Goal: Information Seeking & Learning: Find specific fact

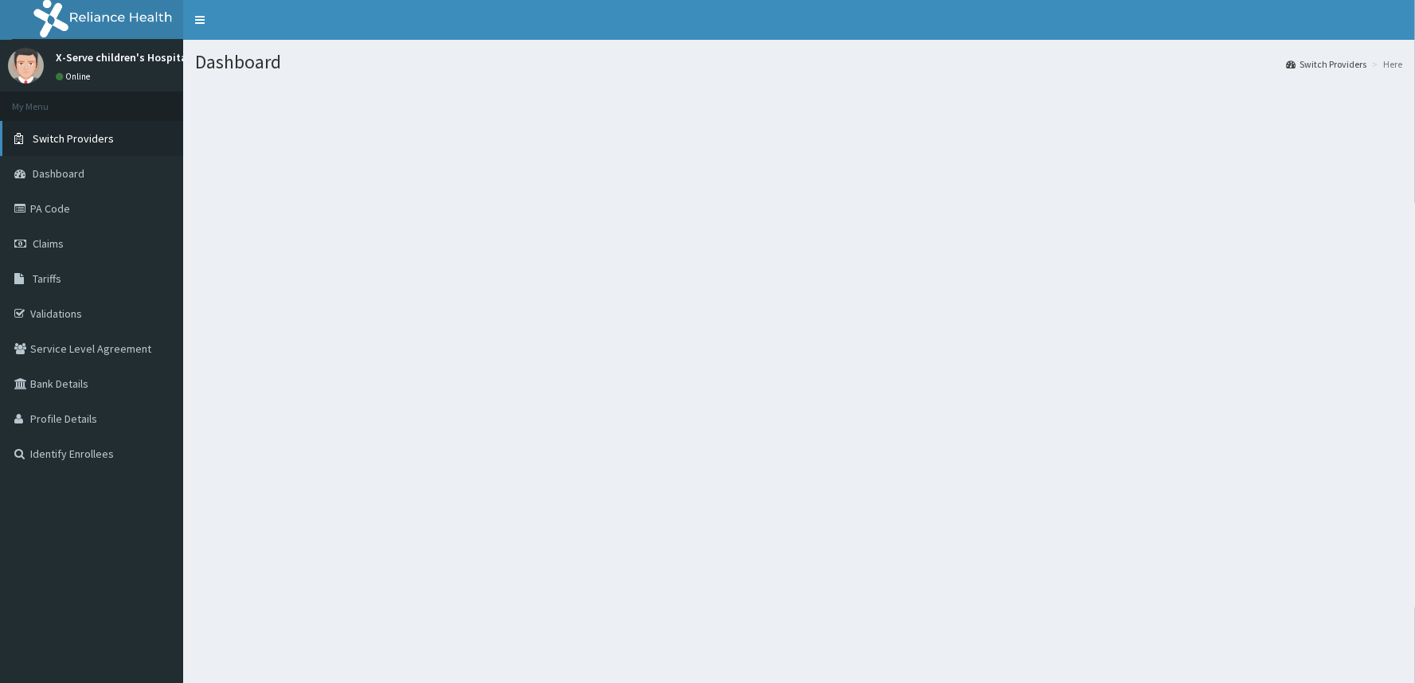
click at [66, 138] on span "Switch Providers" at bounding box center [73, 138] width 81 height 14
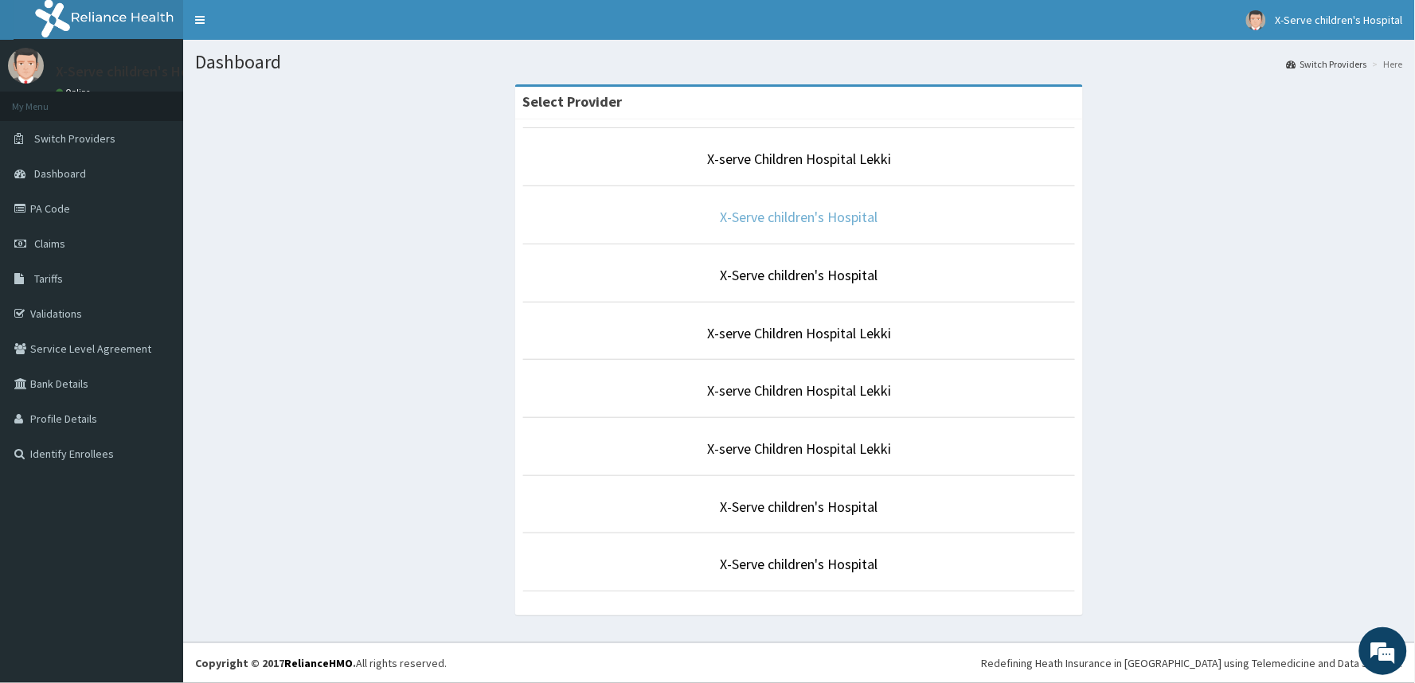
click at [754, 213] on link "X-Serve children's Hospital" at bounding box center [800, 217] width 158 height 18
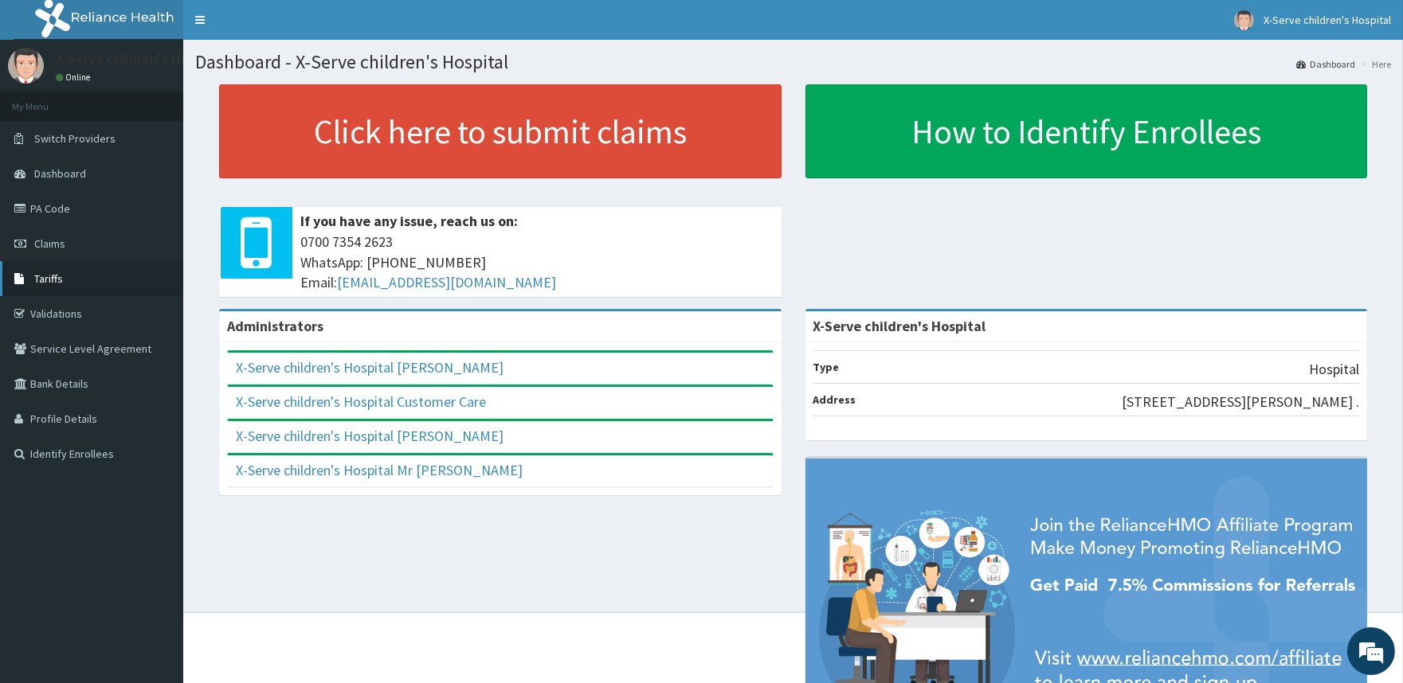
click at [64, 280] on link "Tariffs" at bounding box center [91, 278] width 183 height 35
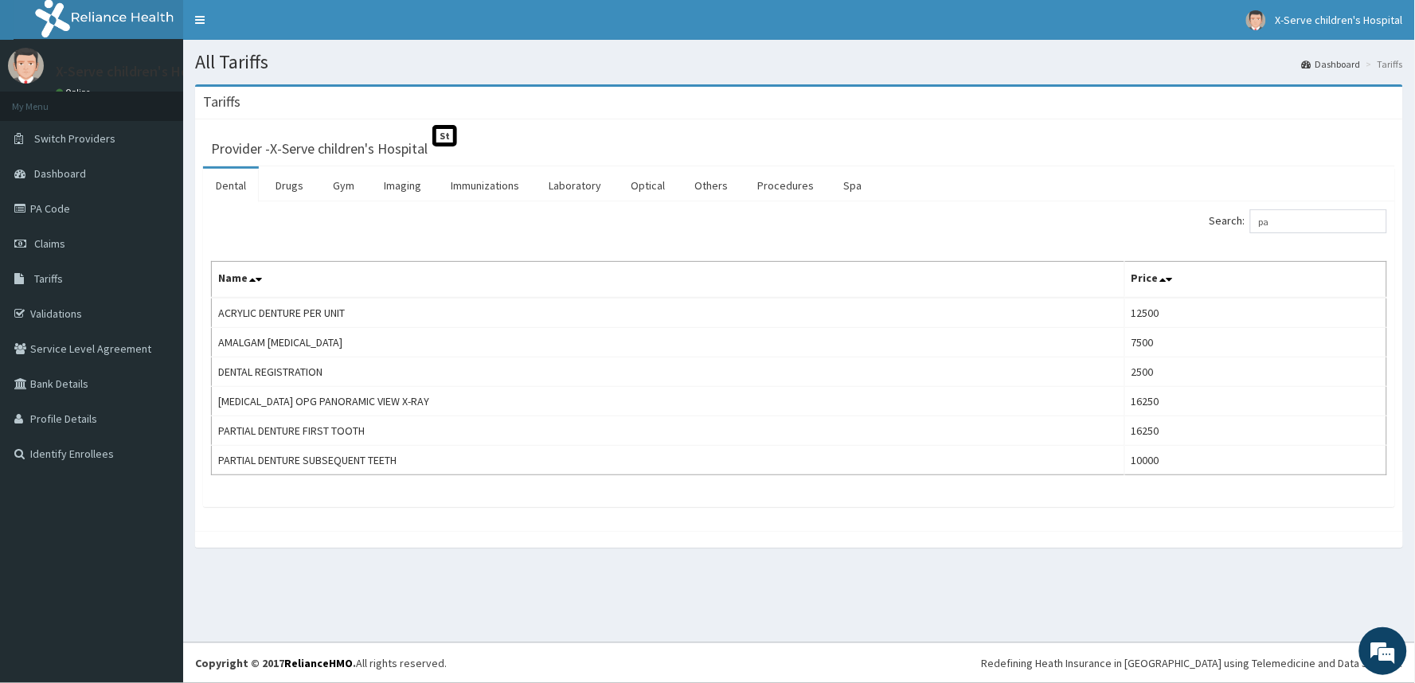
type input "p"
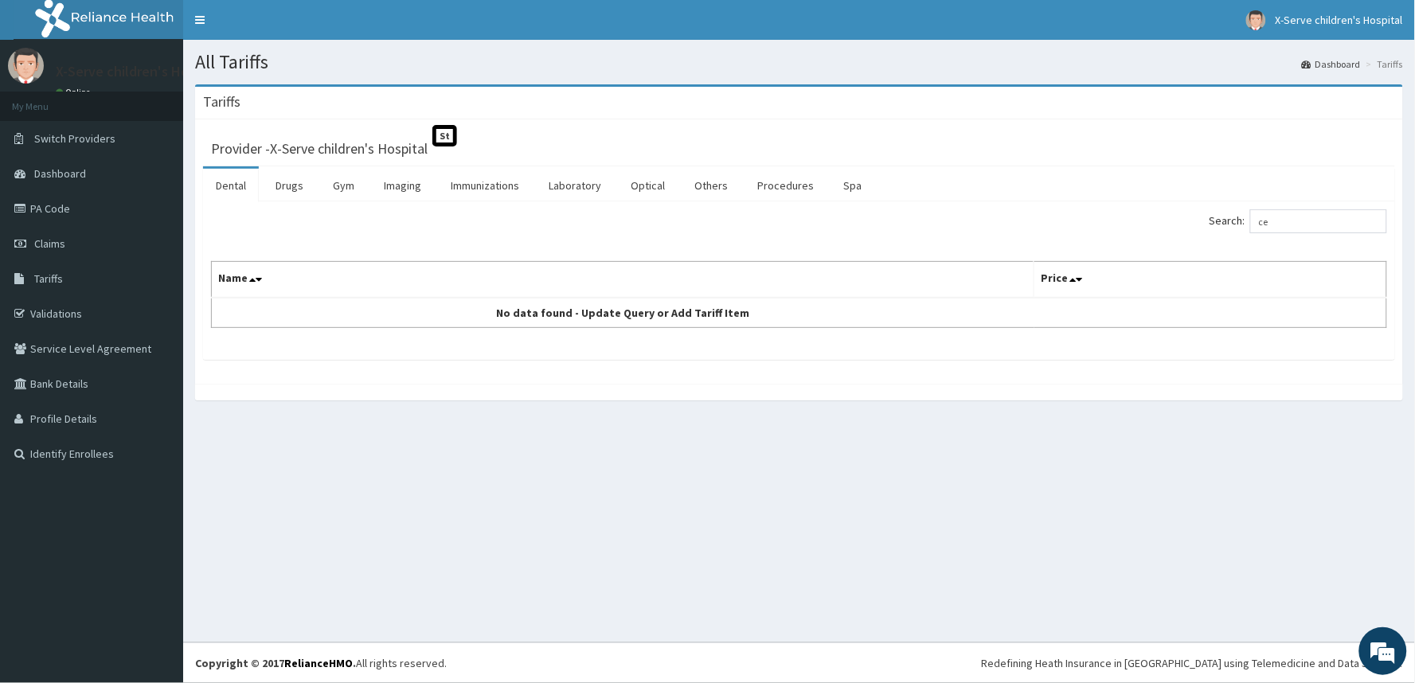
type input "c"
type input "r"
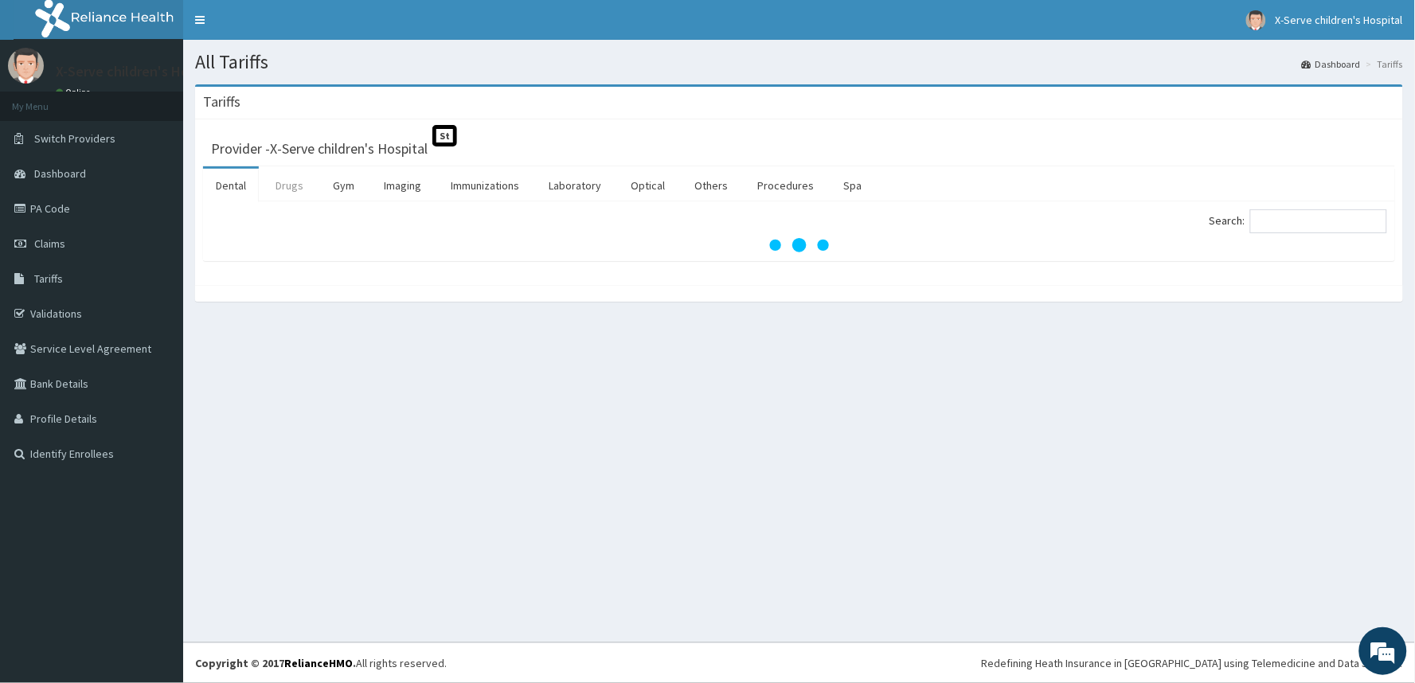
click at [284, 184] on link "Drugs" at bounding box center [289, 185] width 53 height 33
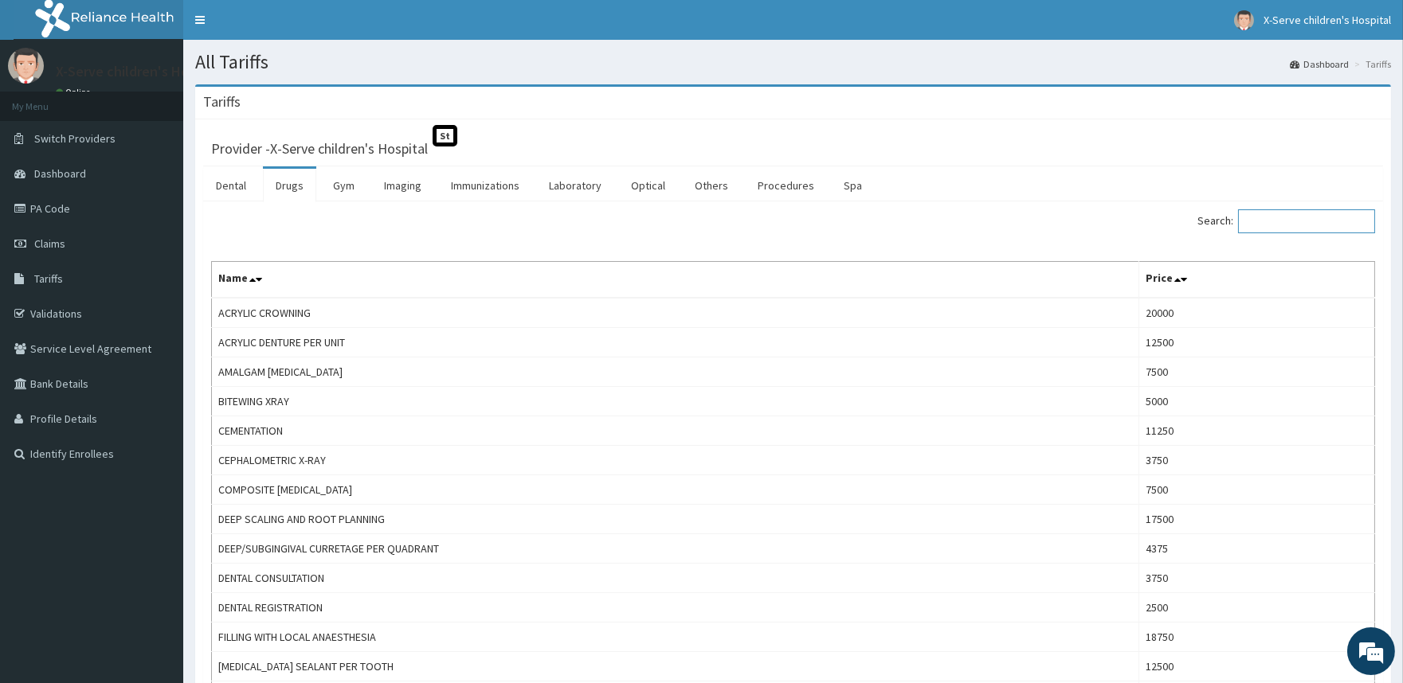
click at [1321, 219] on input "Search:" at bounding box center [1306, 221] width 137 height 24
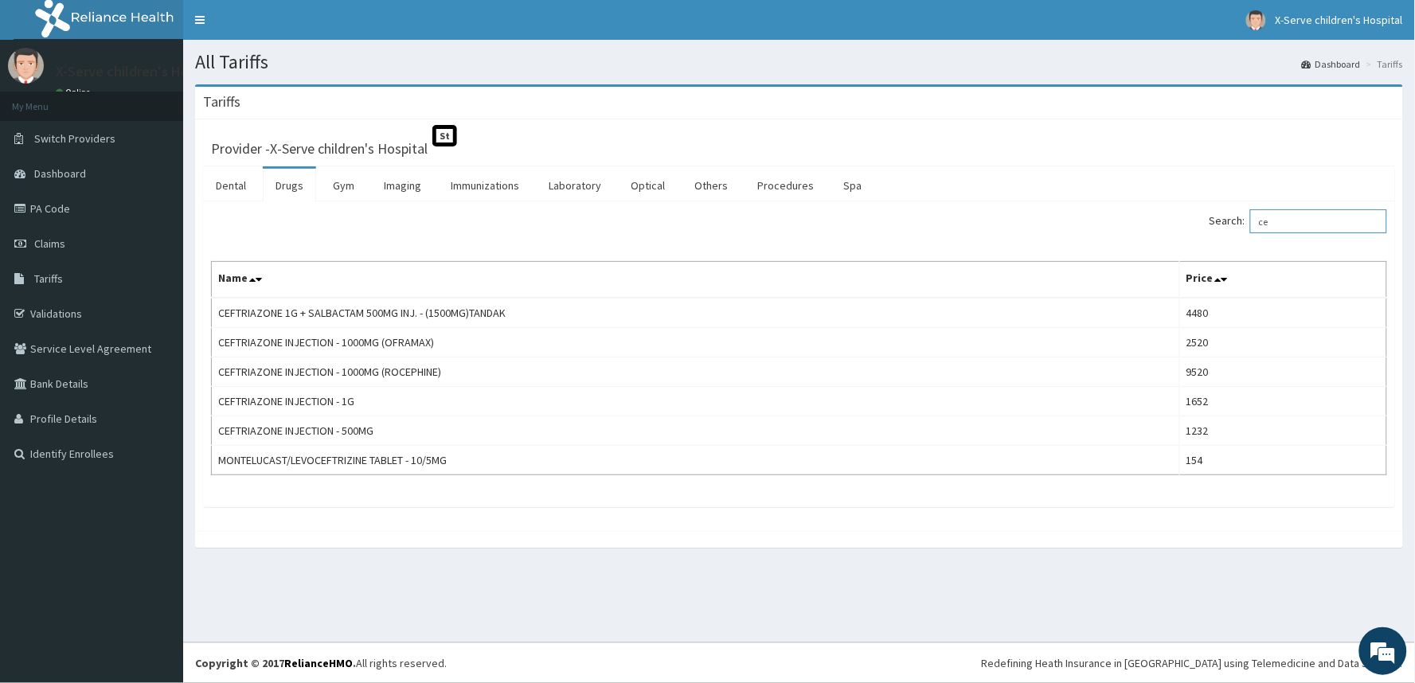
type input "c"
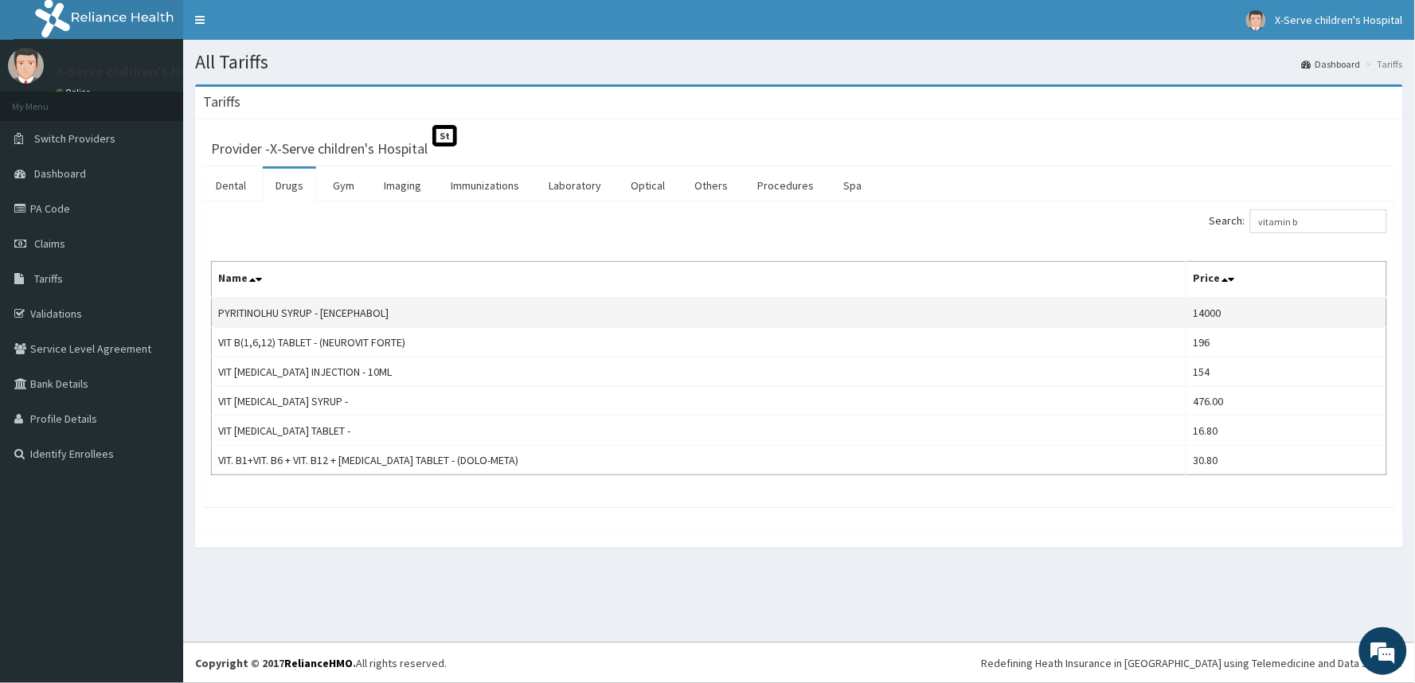
click at [288, 316] on td "PYRITINOLHU SYRUP - [ENCEPHABOL]" at bounding box center [699, 313] width 975 height 30
click at [252, 346] on td "VIT B(1,6,12) TABLET - (NEUROVIT FORTE)" at bounding box center [699, 342] width 975 height 29
click at [276, 340] on td "VIT B(1,6,12) TABLET - (NEUROVIT FORTE)" at bounding box center [699, 342] width 975 height 29
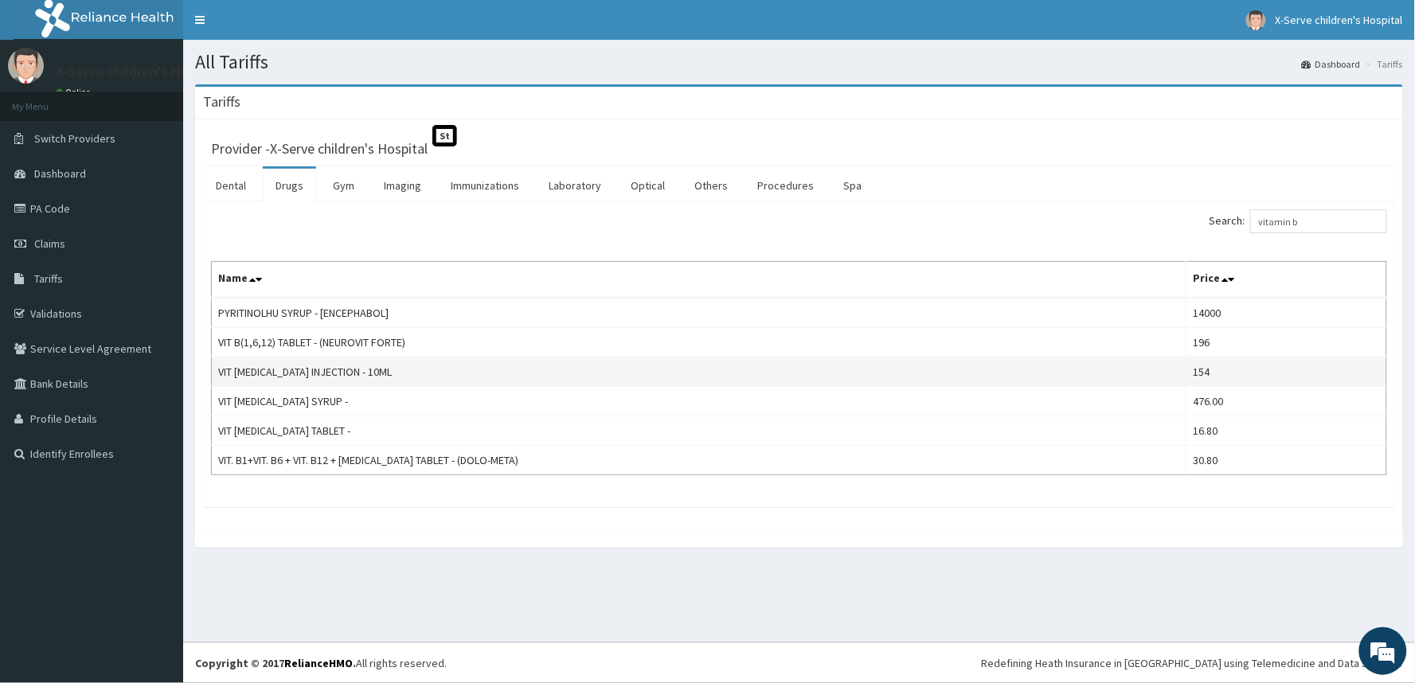
click at [250, 368] on td "VIT B- COMPLEX INJECTION - 10ML" at bounding box center [699, 372] width 975 height 29
click at [300, 368] on td "VIT B- COMPLEX INJECTION - 10ML" at bounding box center [699, 372] width 975 height 29
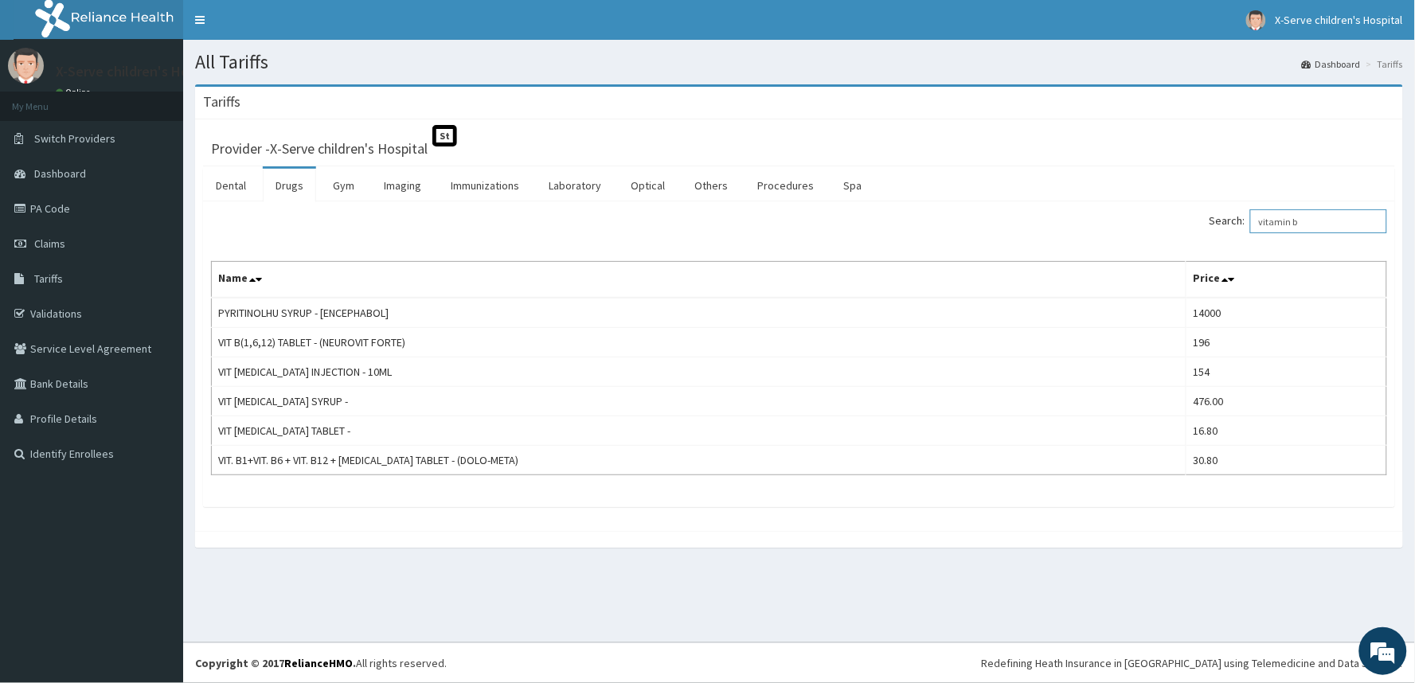
click at [1332, 216] on input "vitamin b" at bounding box center [1318, 221] width 137 height 24
type input "v"
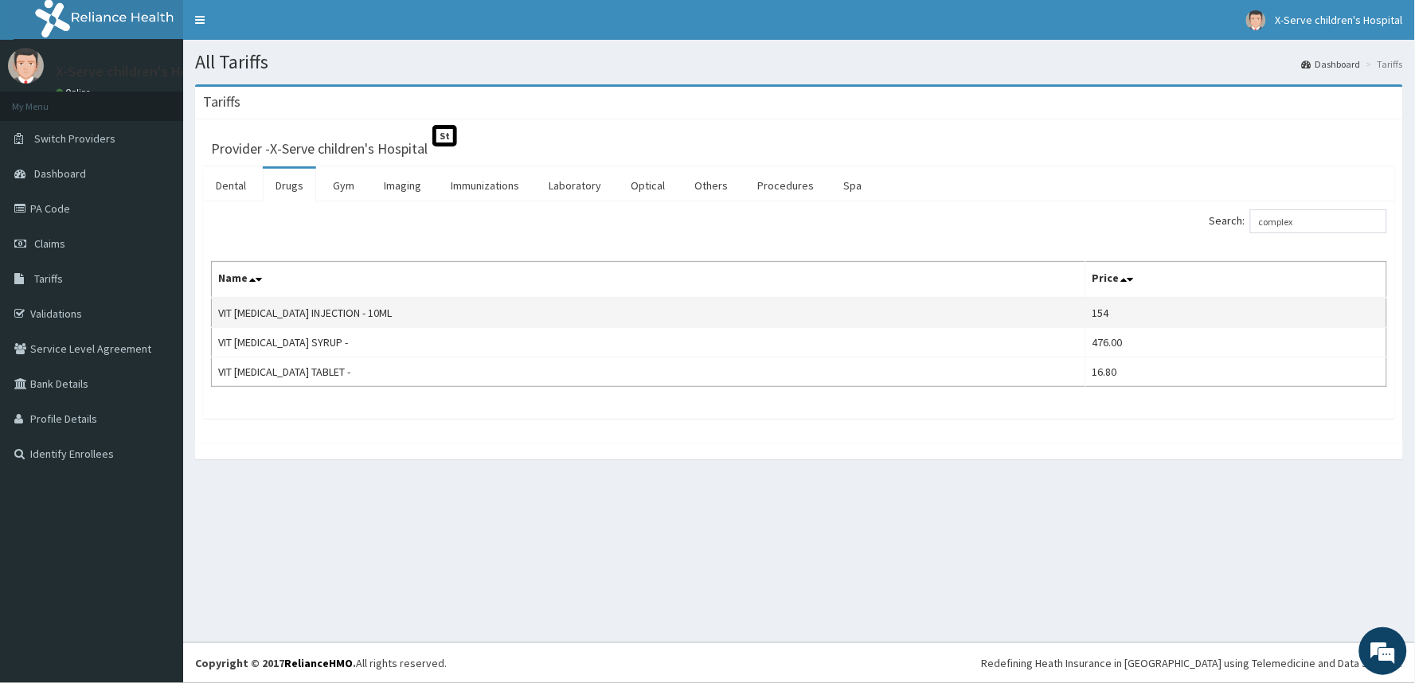
click at [259, 307] on td "VIT B- COMPLEX INJECTION - 10ML" at bounding box center [649, 313] width 875 height 30
click at [1330, 221] on input "complex" at bounding box center [1318, 221] width 137 height 24
type input "c"
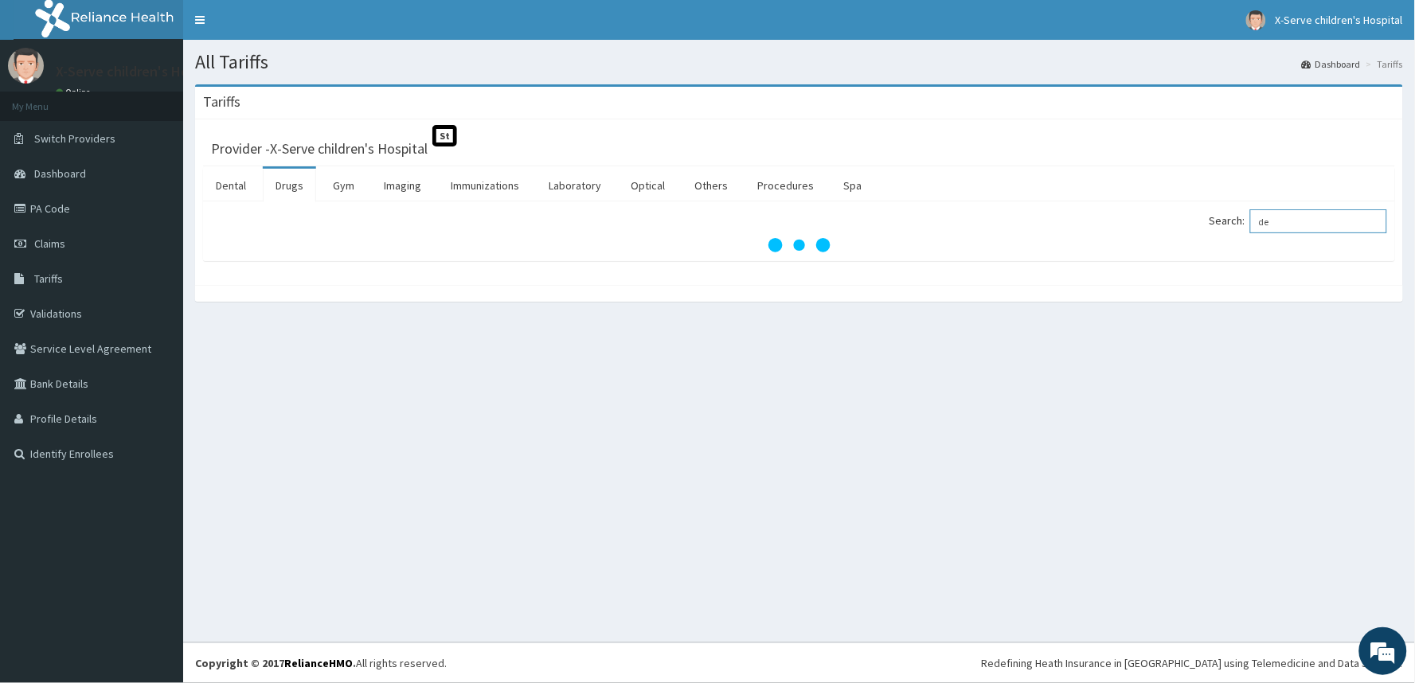
type input "d"
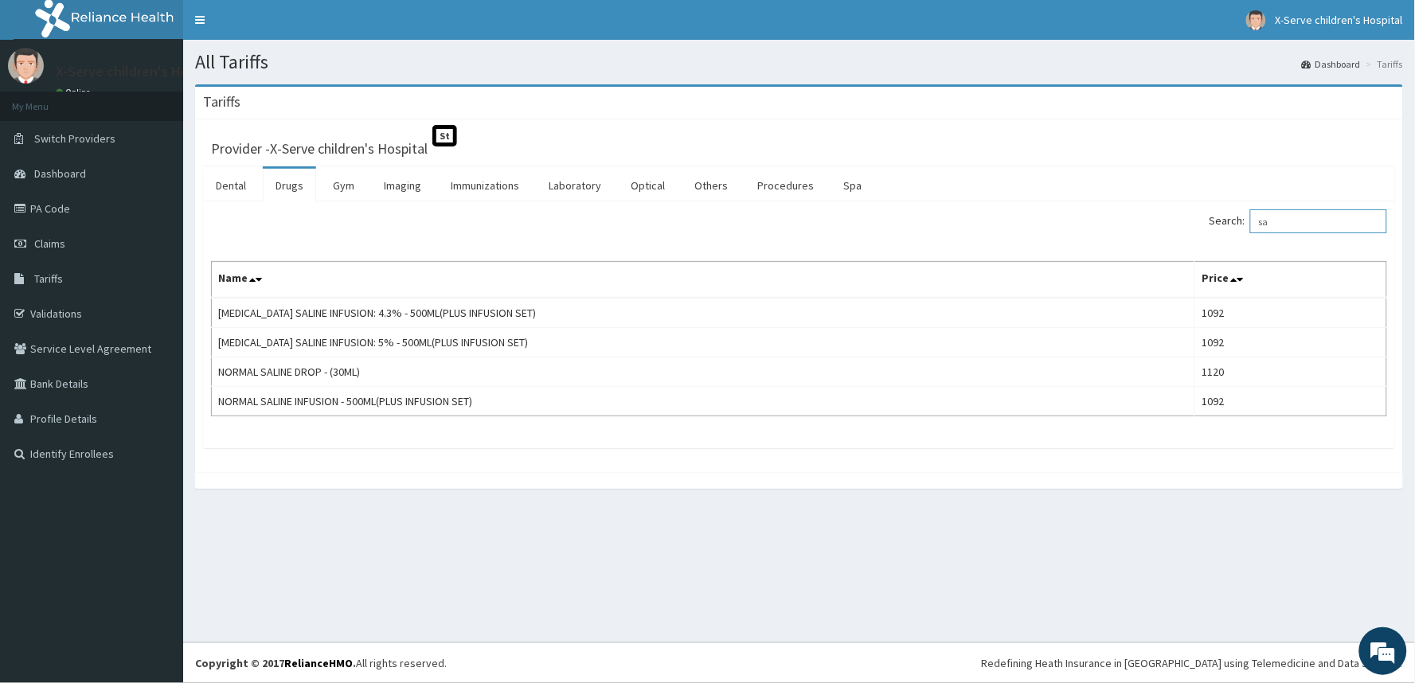
type input "s"
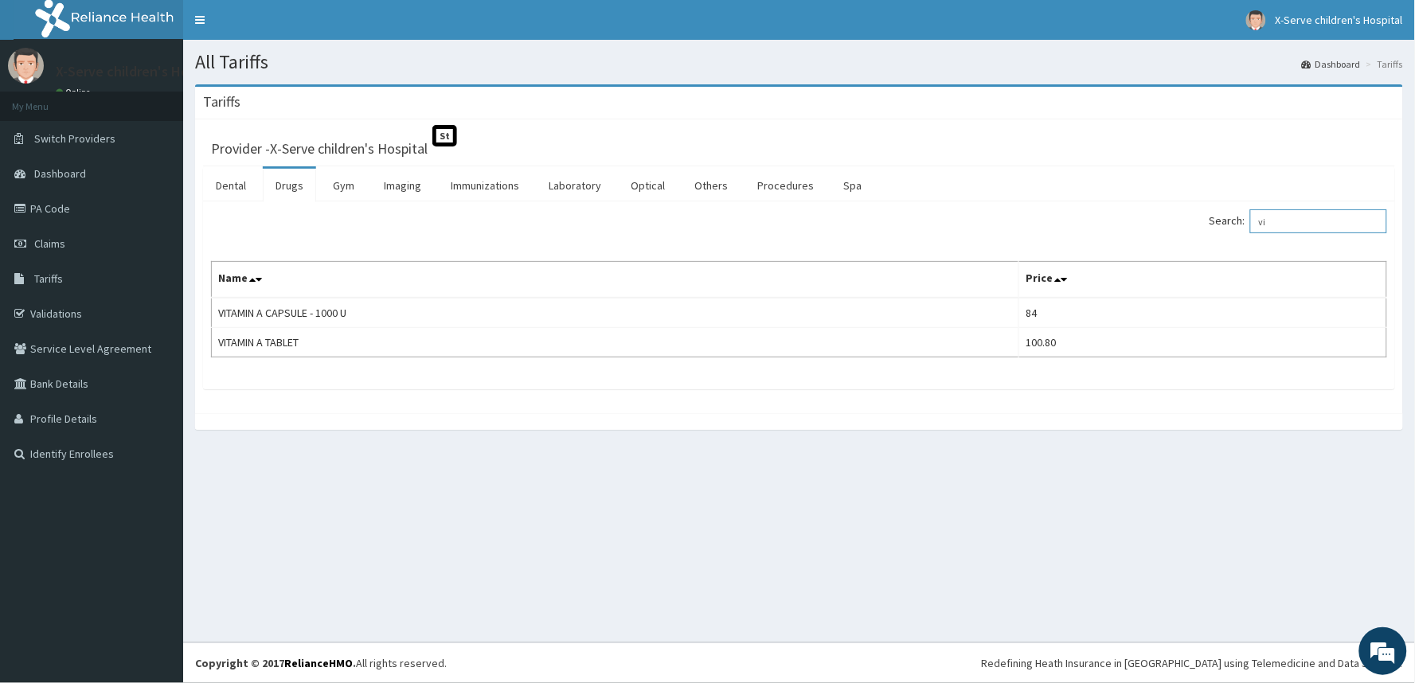
type input "v"
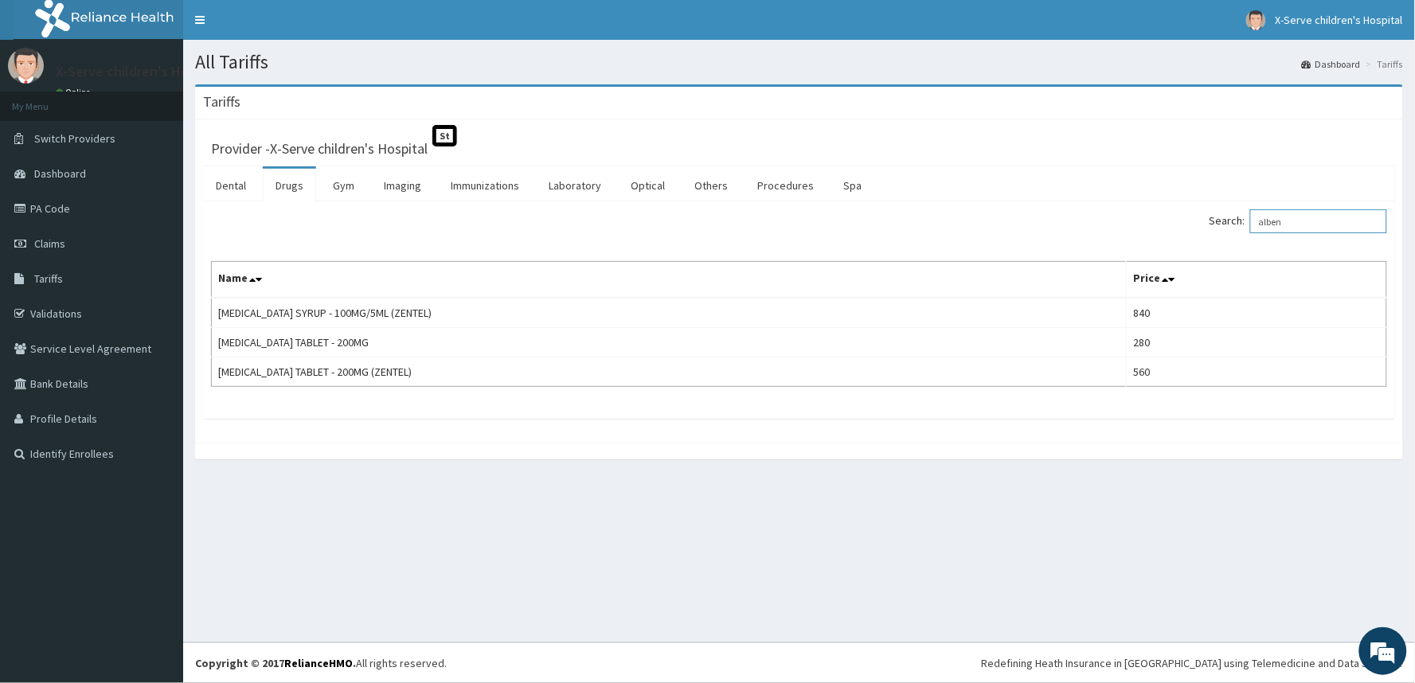
type input "alben"
click at [768, 184] on link "Procedures" at bounding box center [786, 185] width 82 height 33
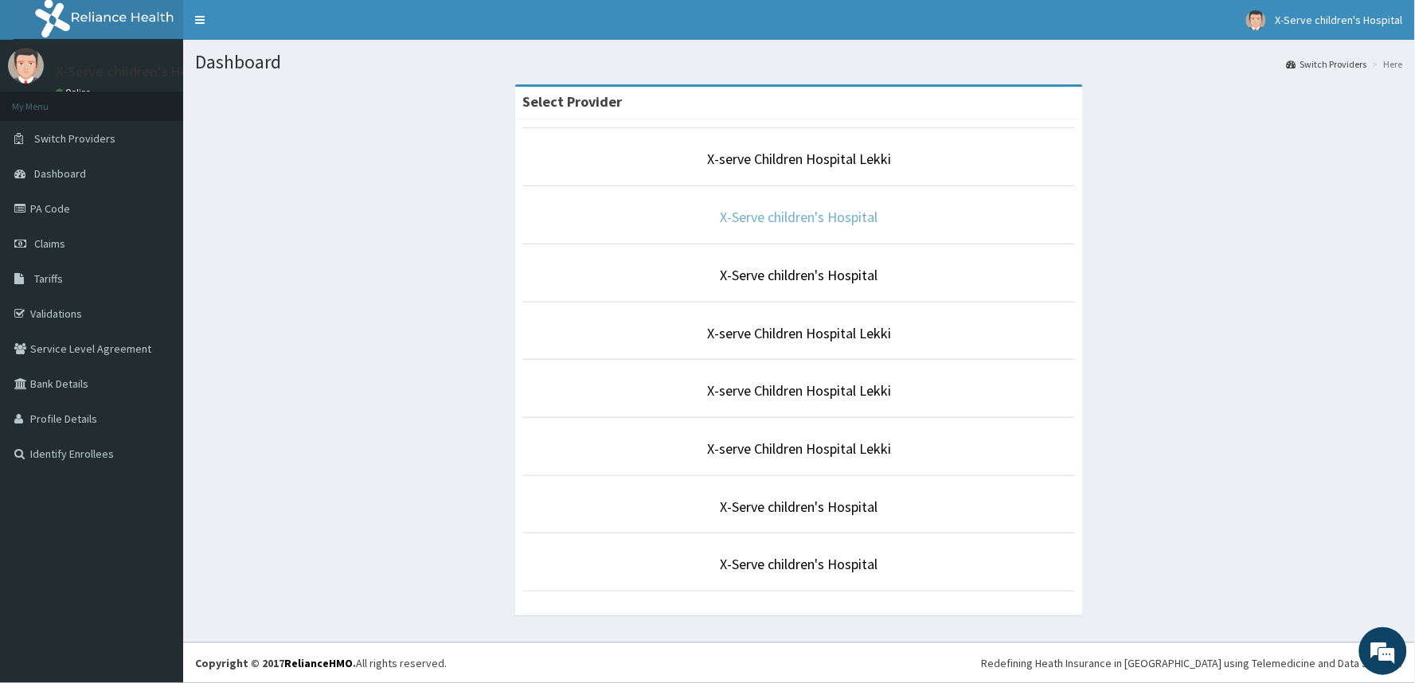
click at [806, 209] on link "X-Serve children's Hospital" at bounding box center [800, 217] width 158 height 18
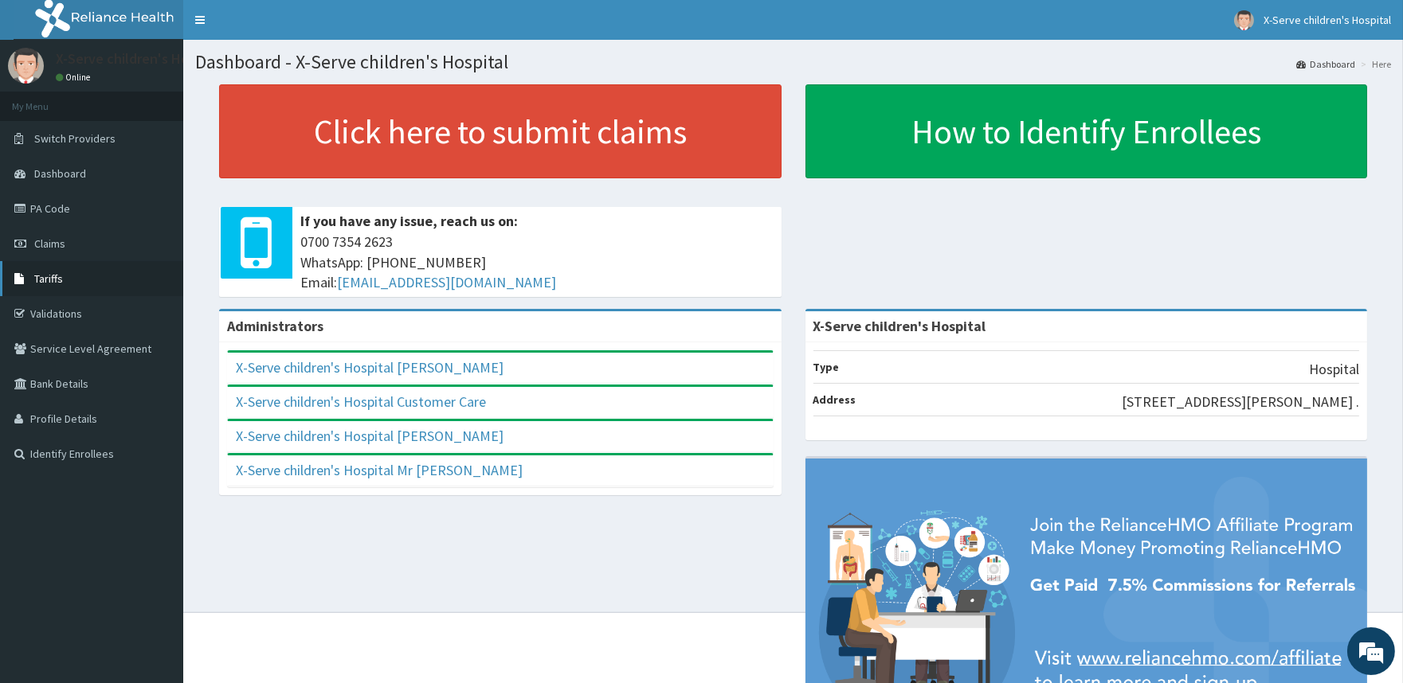
click at [57, 280] on span "Tariffs" at bounding box center [48, 279] width 29 height 14
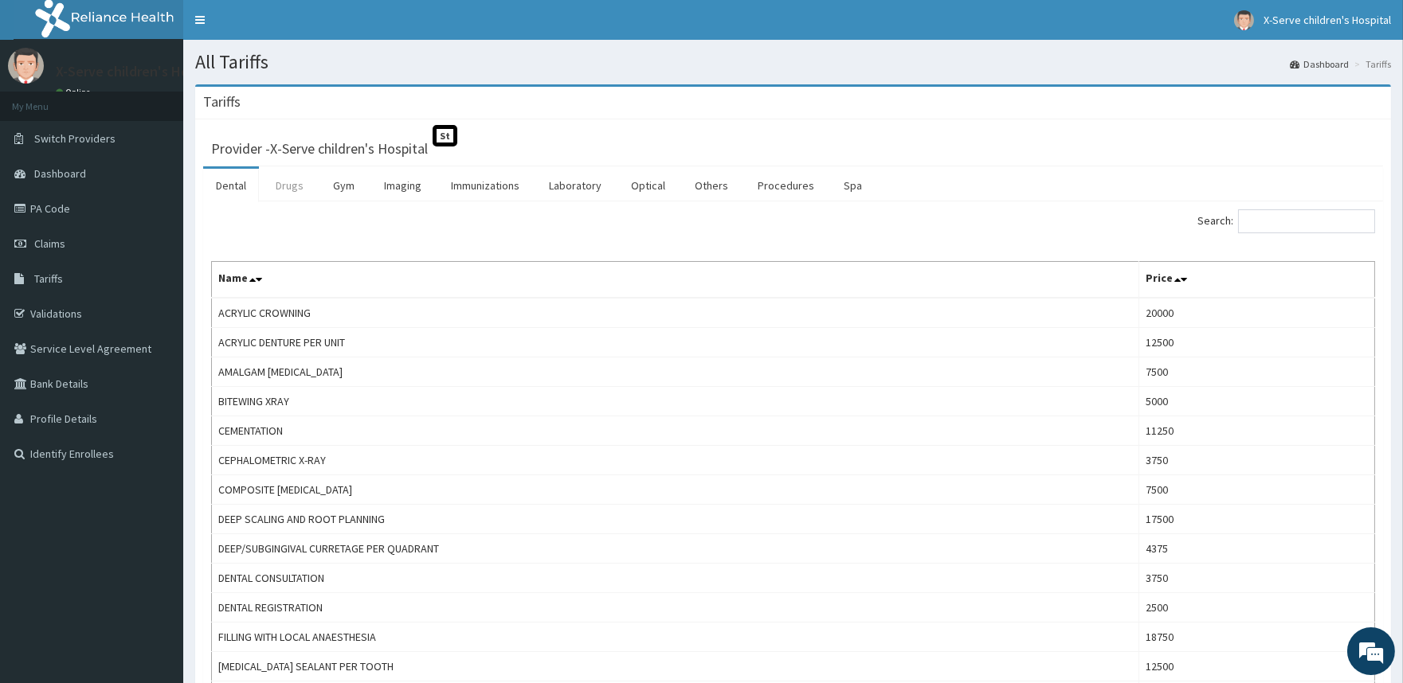
click at [298, 182] on link "Drugs" at bounding box center [289, 185] width 53 height 33
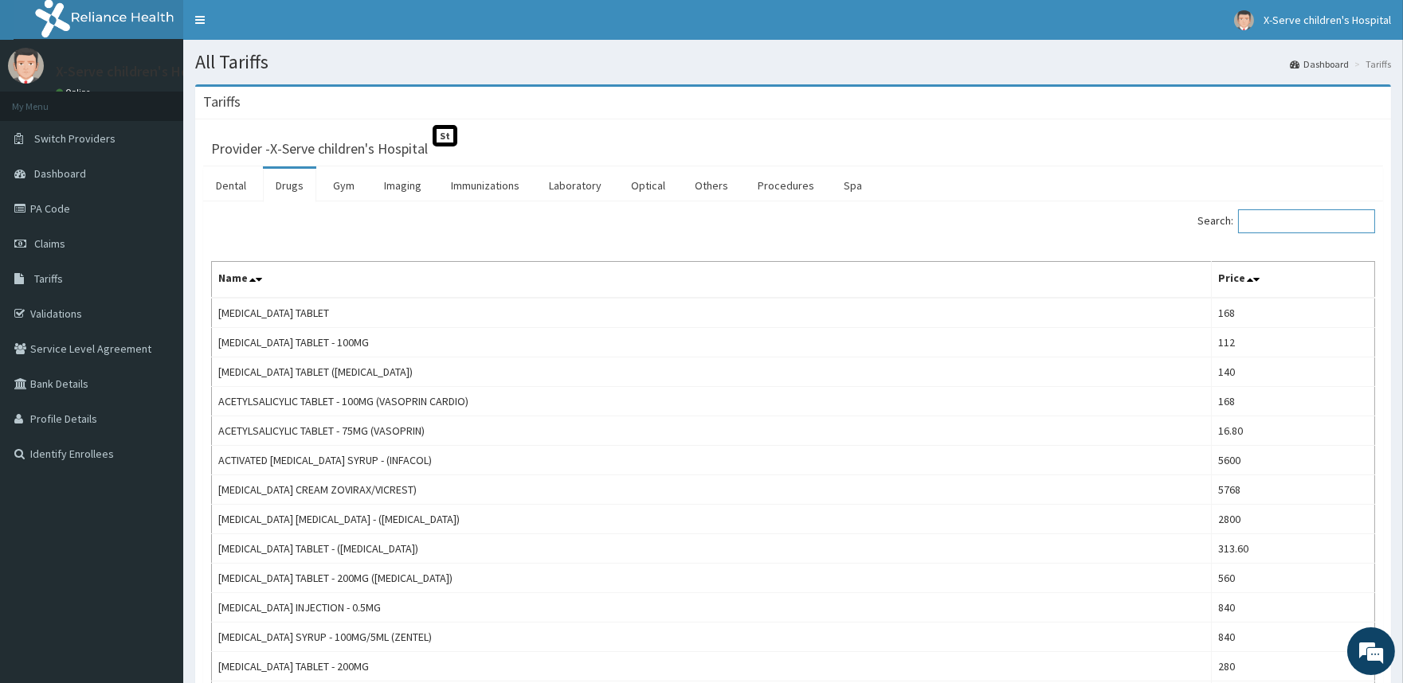
click at [1285, 228] on input "Search:" at bounding box center [1306, 221] width 137 height 24
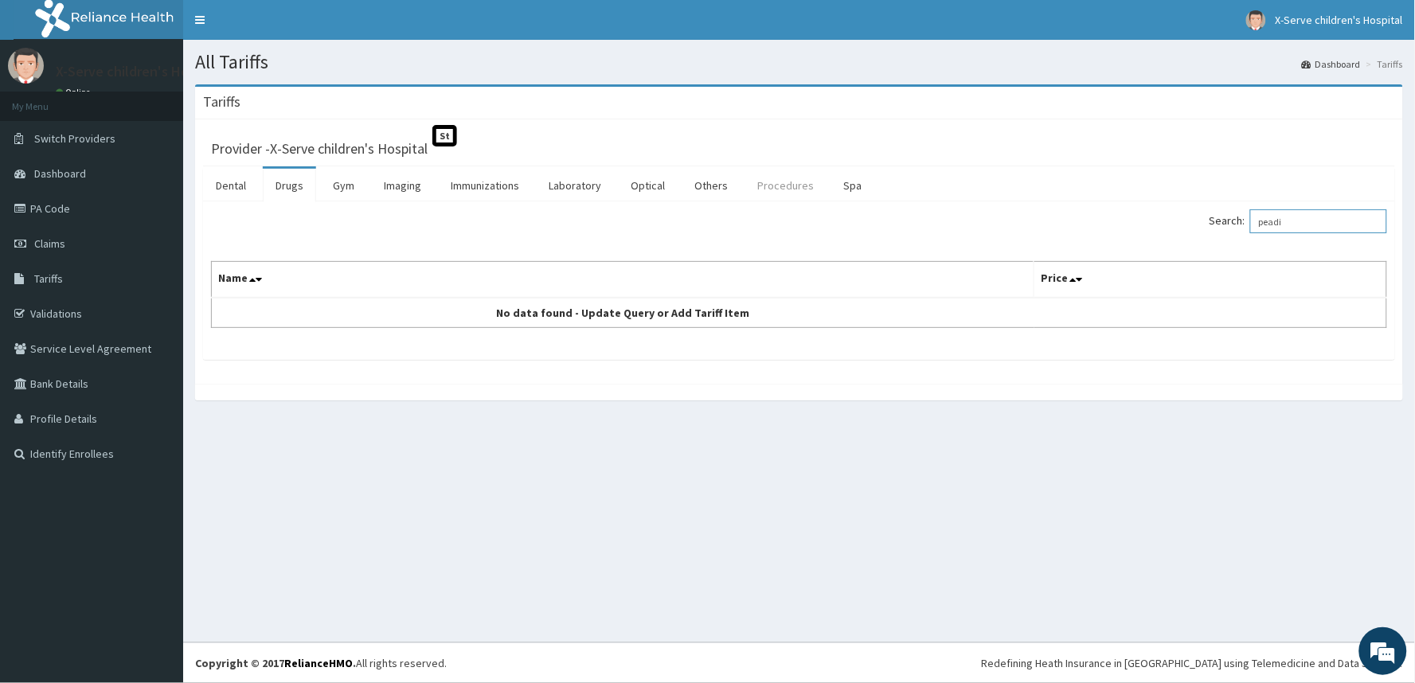
type input "peadi"
click at [796, 182] on link "Procedures" at bounding box center [786, 185] width 82 height 33
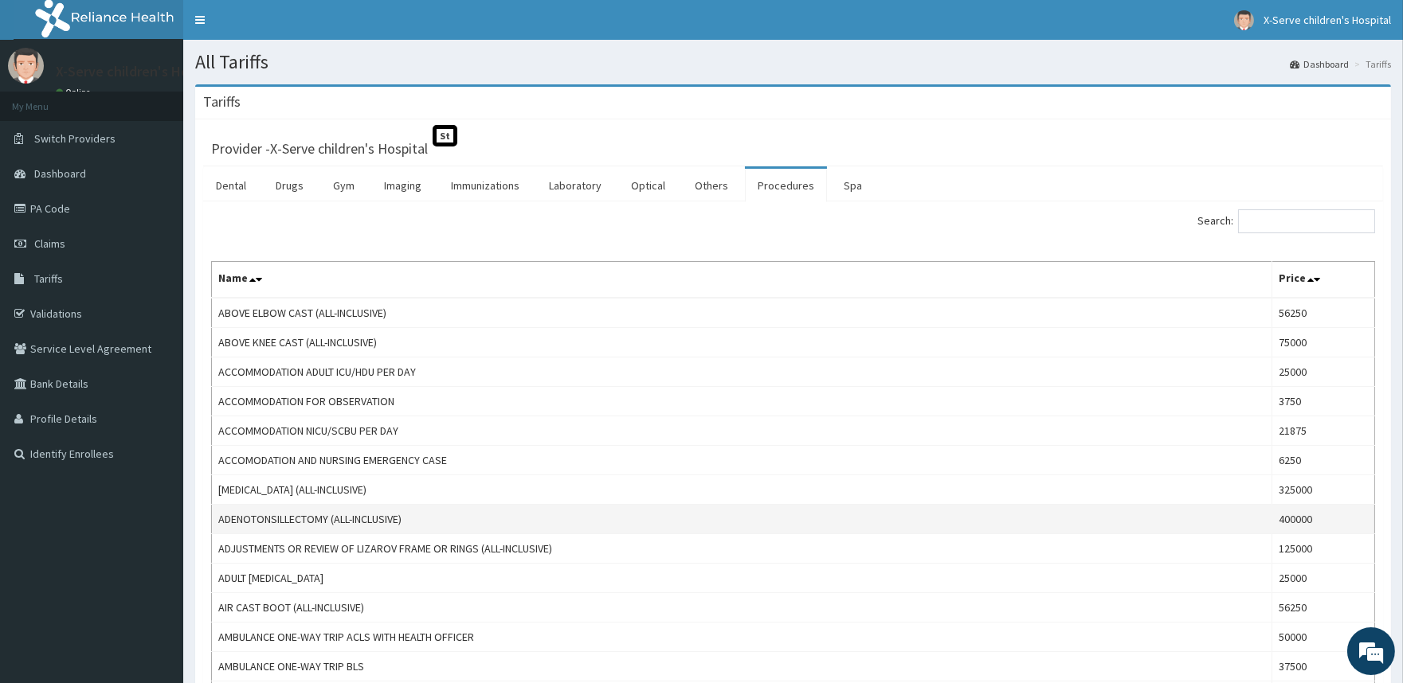
click at [274, 521] on td "ADENOTONSILLECTOMY (ALL-INCLUSIVE)" at bounding box center [742, 519] width 1060 height 29
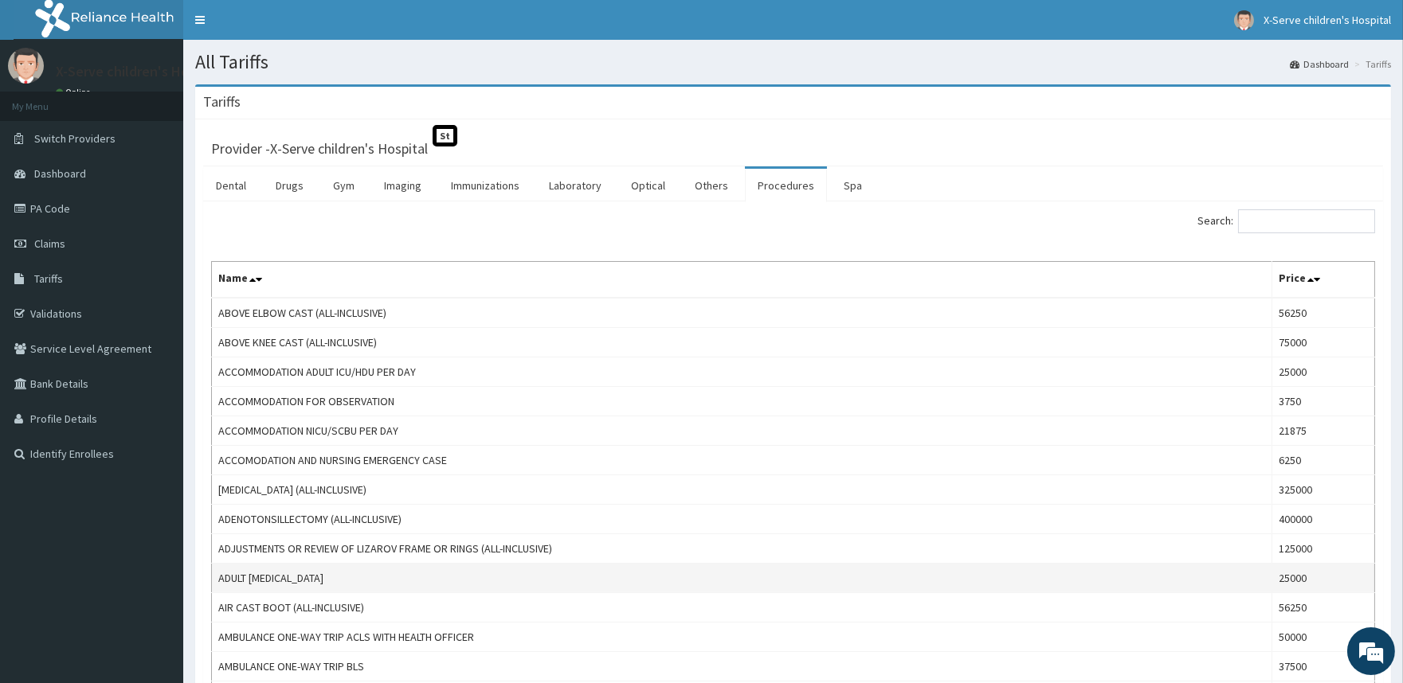
scroll to position [88, 0]
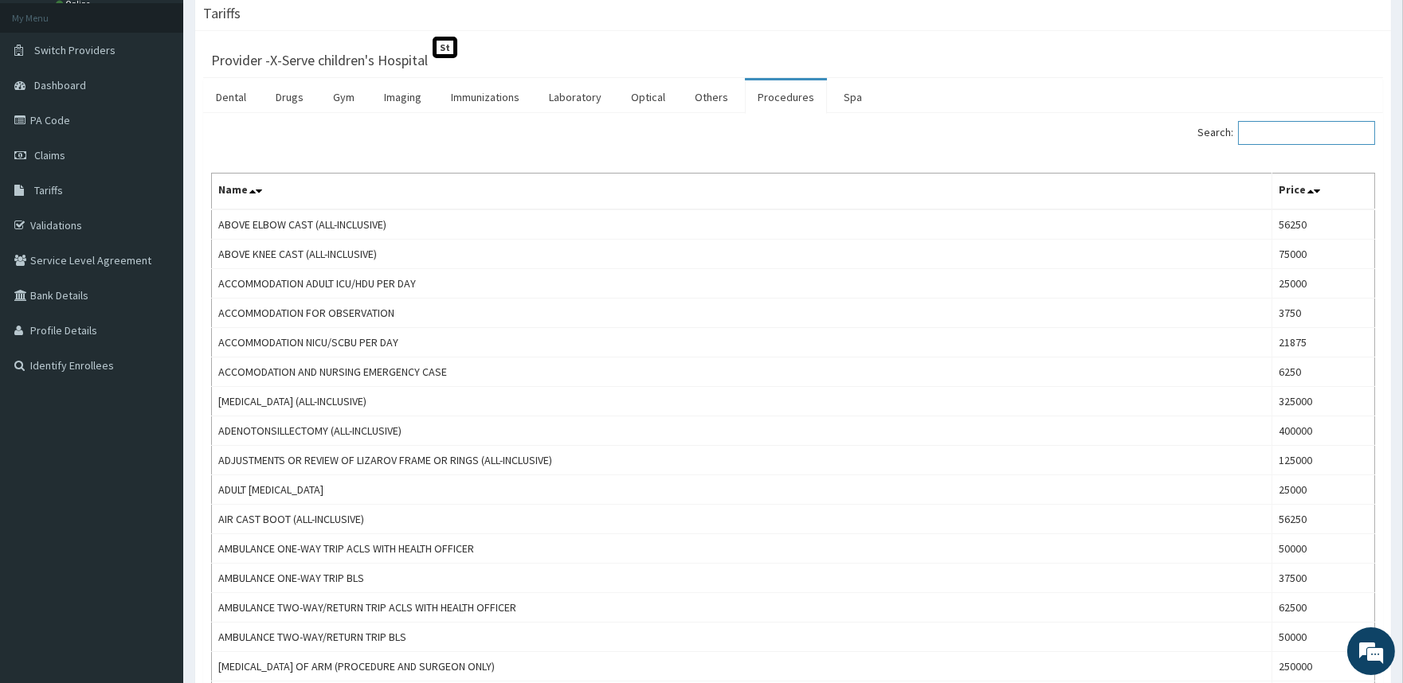
click at [1270, 136] on input "Search:" at bounding box center [1306, 133] width 137 height 24
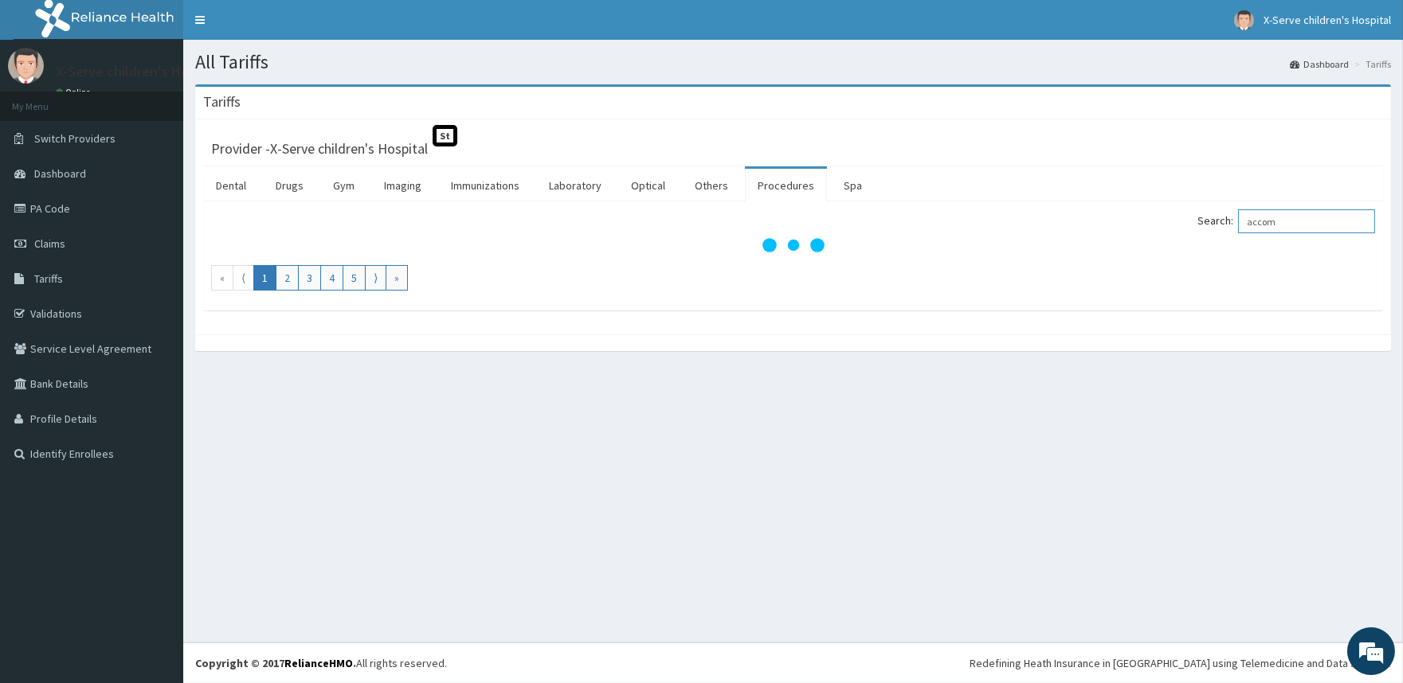
scroll to position [0, 0]
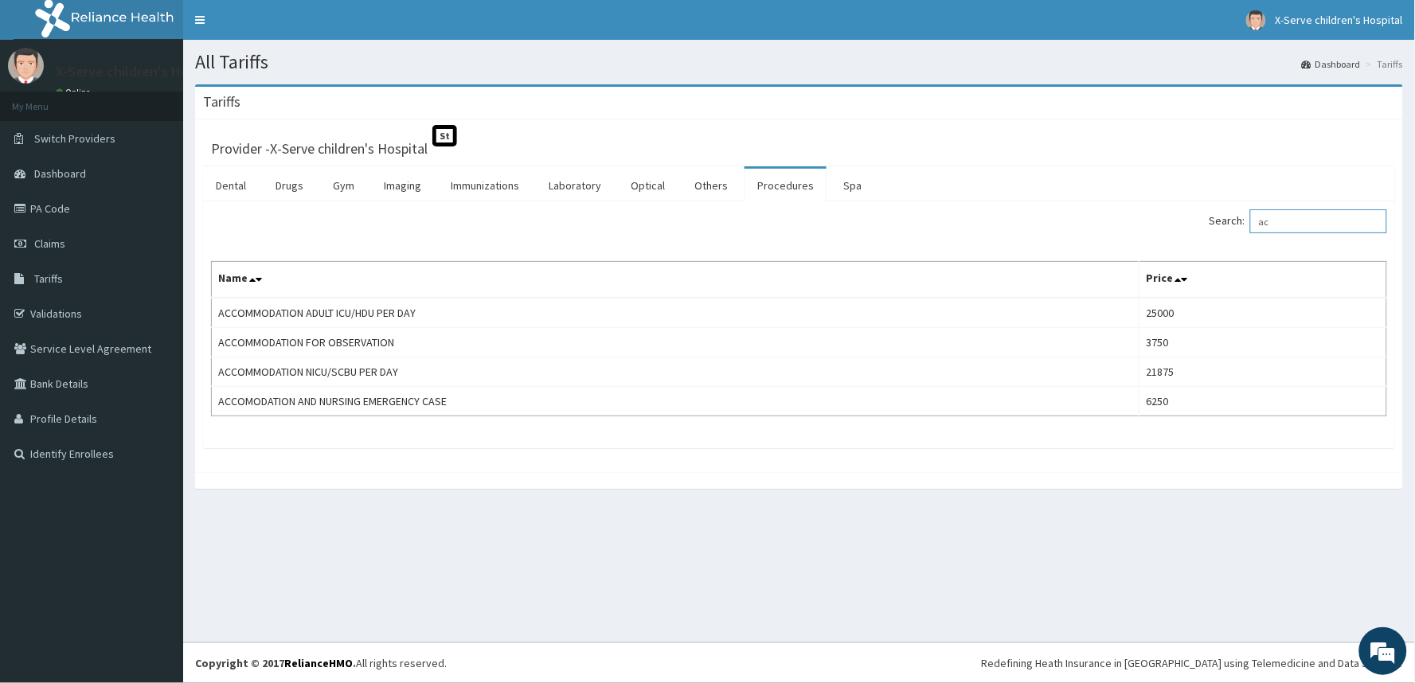
type input "a"
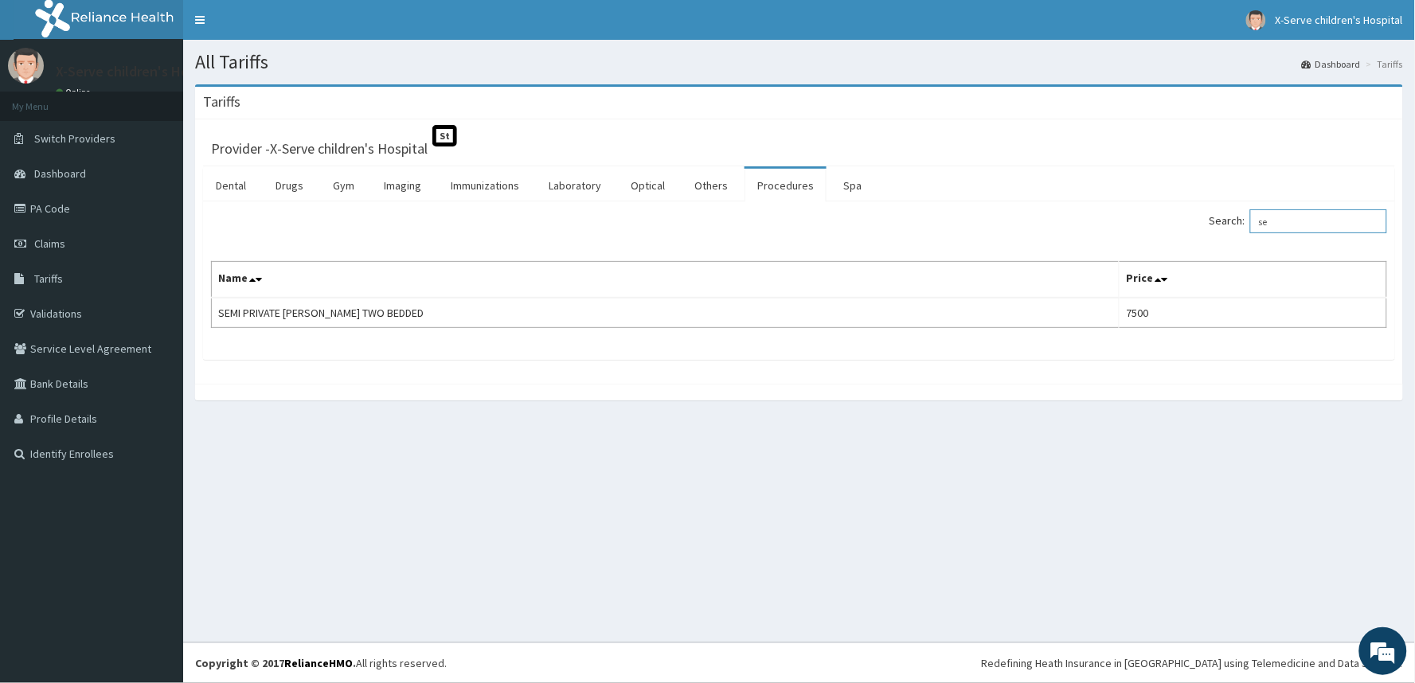
type input "s"
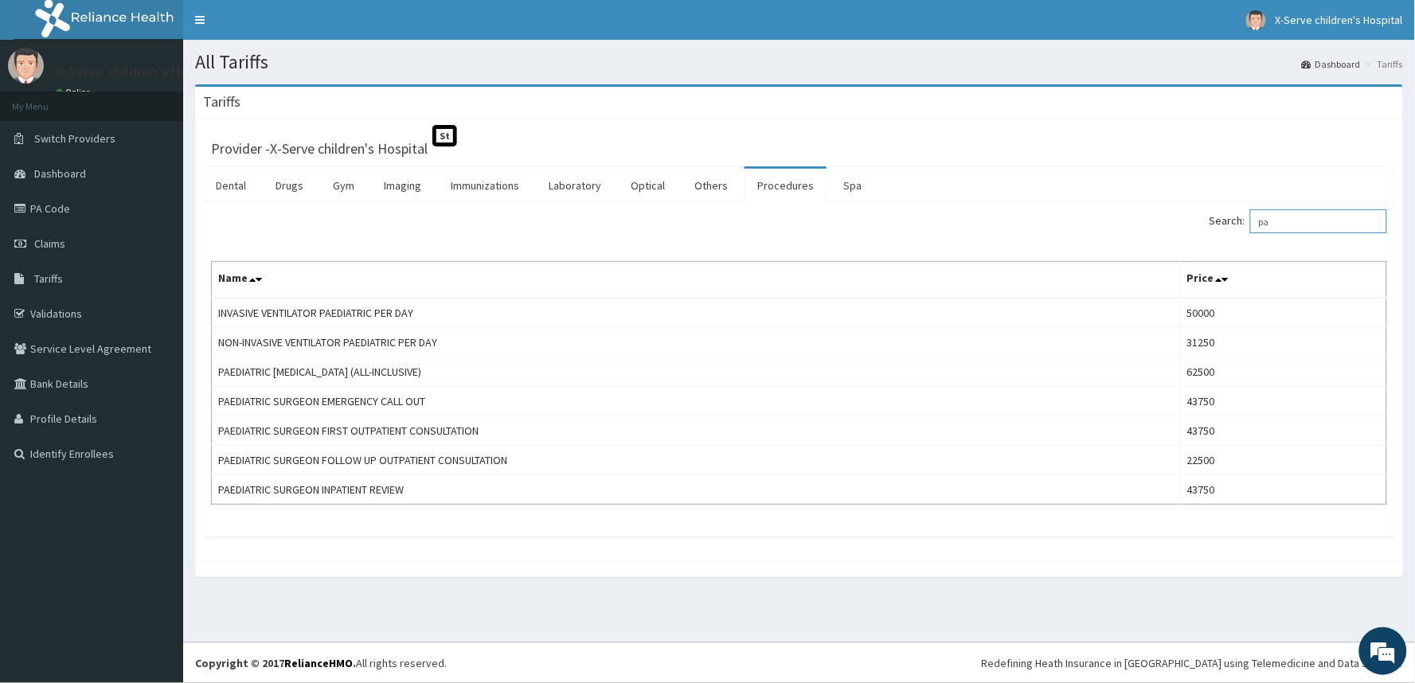
type input "p"
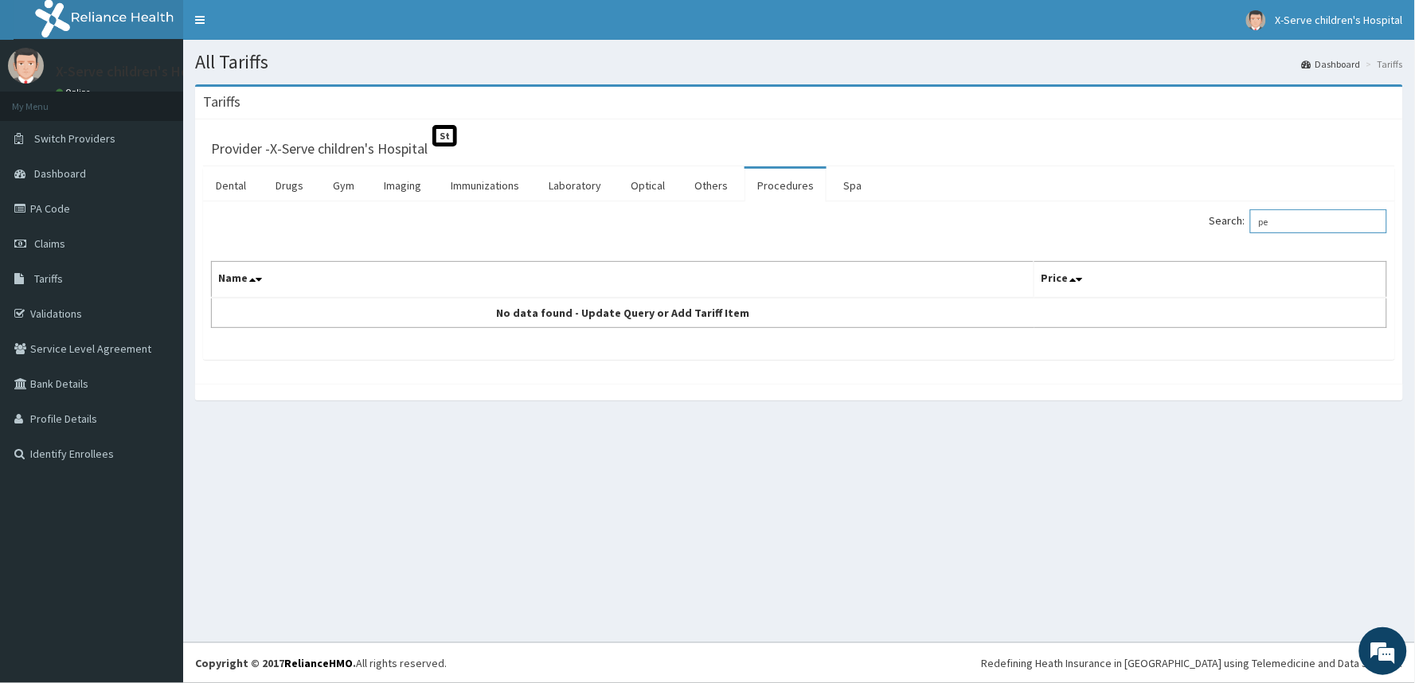
type input "p"
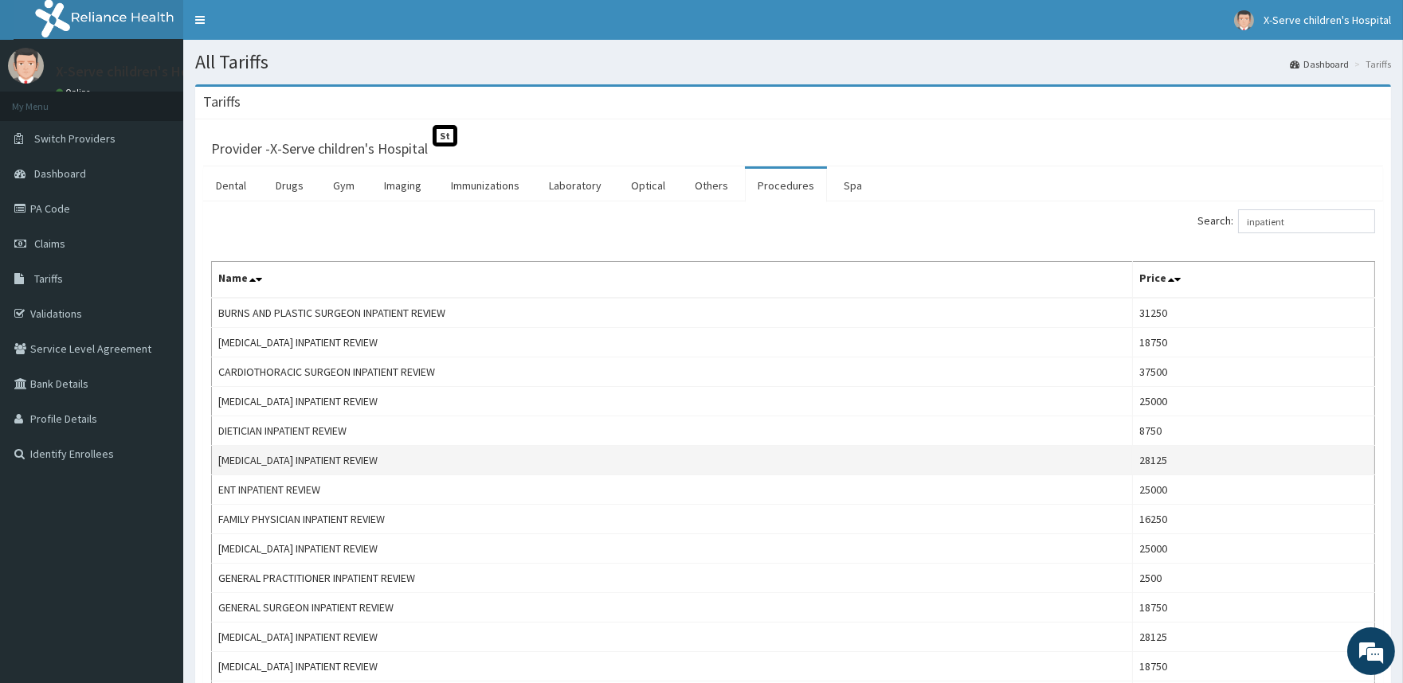
click at [355, 458] on td "ENDOCRINOLOGIST INPATIENT REVIEW" at bounding box center [672, 460] width 921 height 29
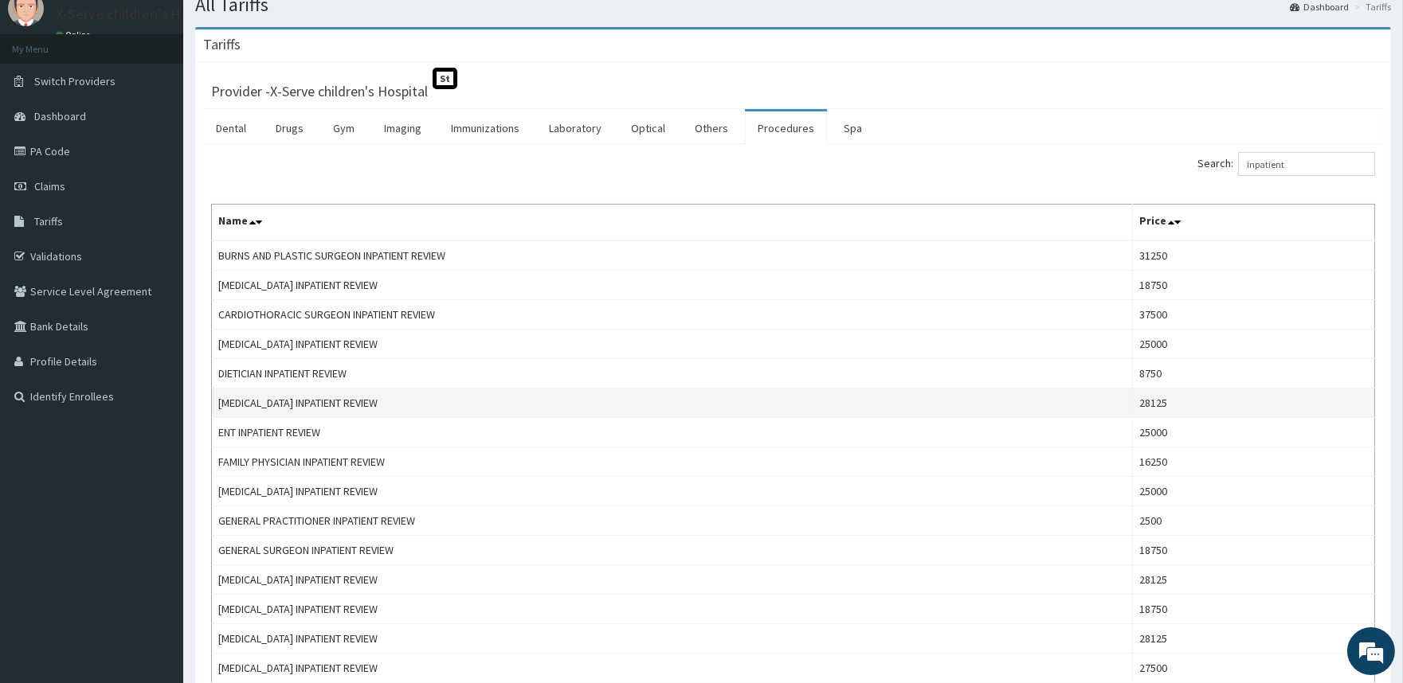
scroll to position [88, 0]
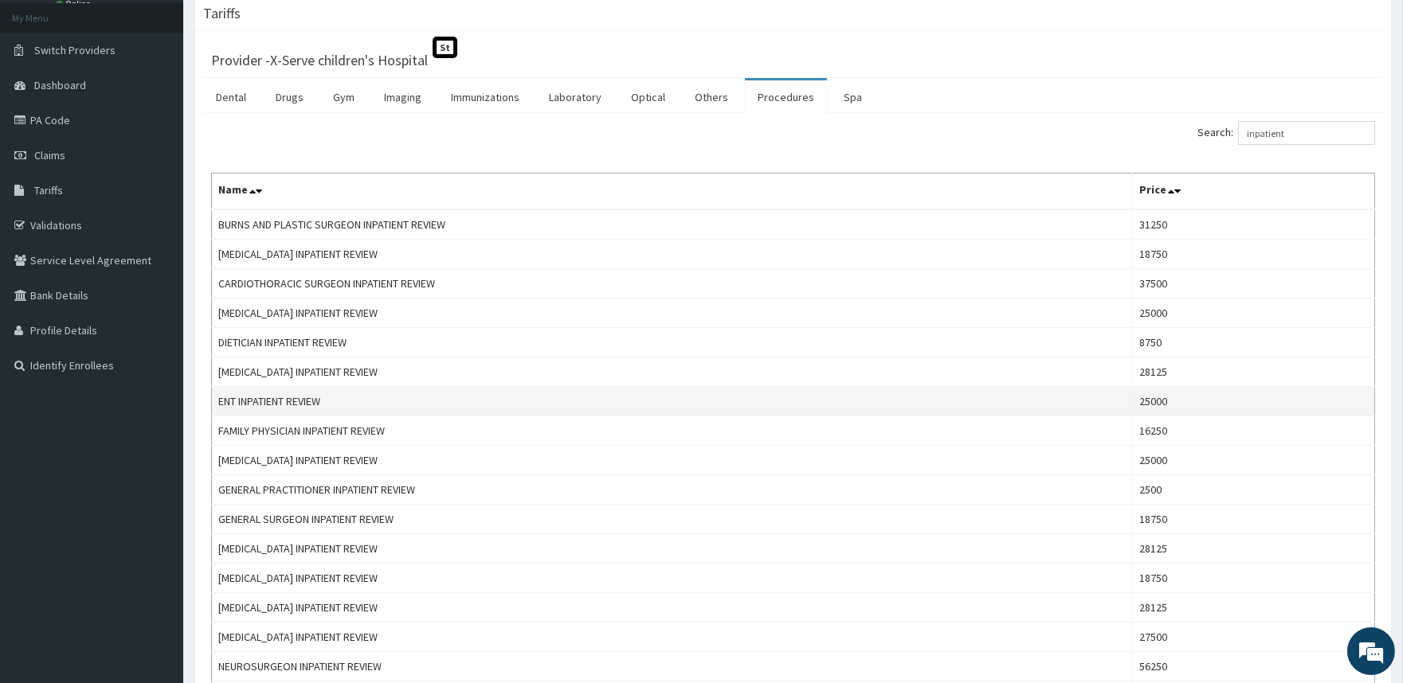
click at [333, 391] on td "ENT INPATIENT REVIEW" at bounding box center [672, 401] width 921 height 29
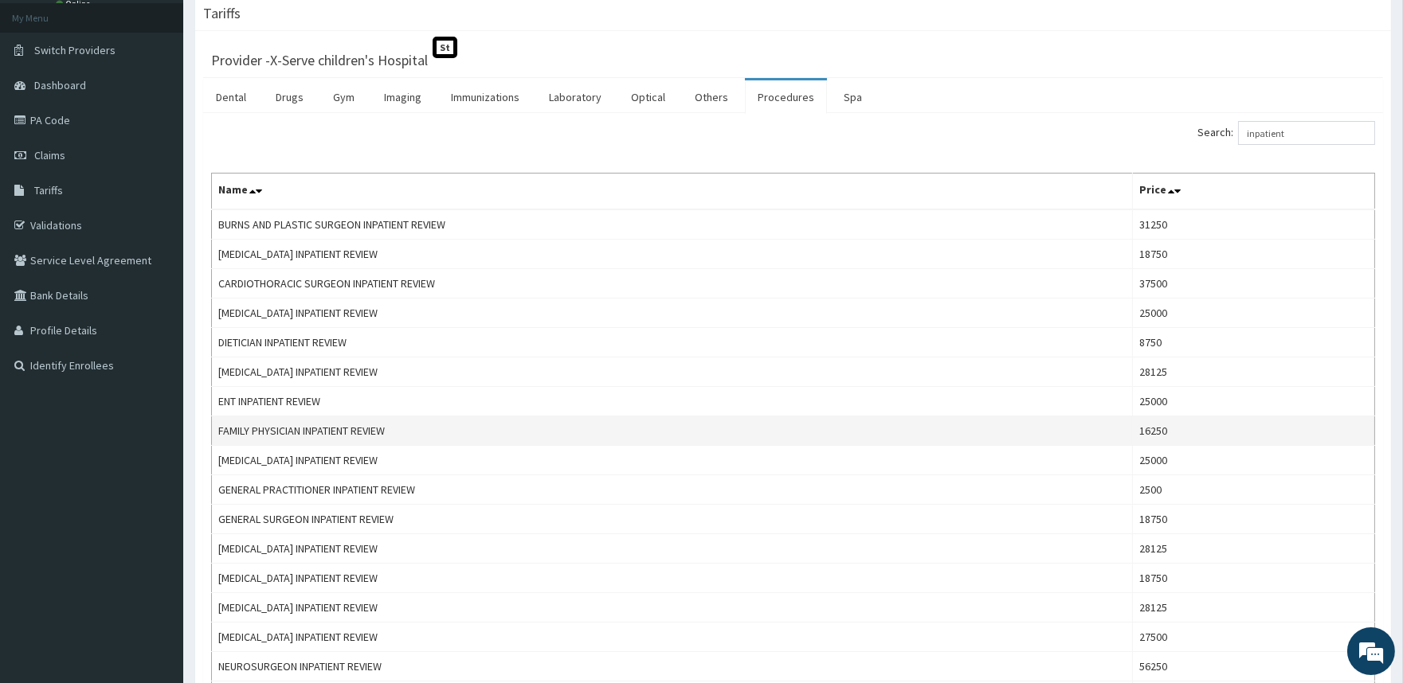
click at [330, 435] on td "FAMILY PHYSICIAN INPATIENT REVIEW" at bounding box center [672, 431] width 921 height 29
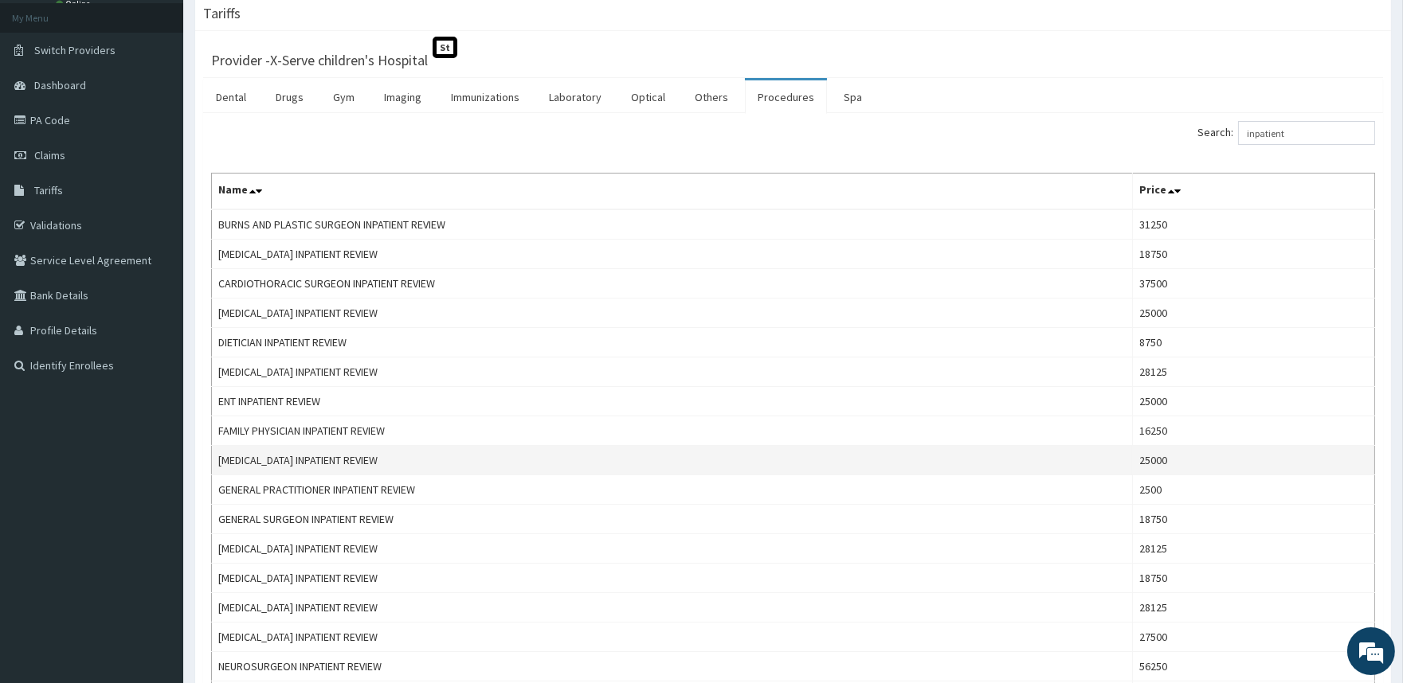
click at [325, 452] on td "GASTROENTEROLOGIST INPATIENT REVIEW" at bounding box center [672, 460] width 921 height 29
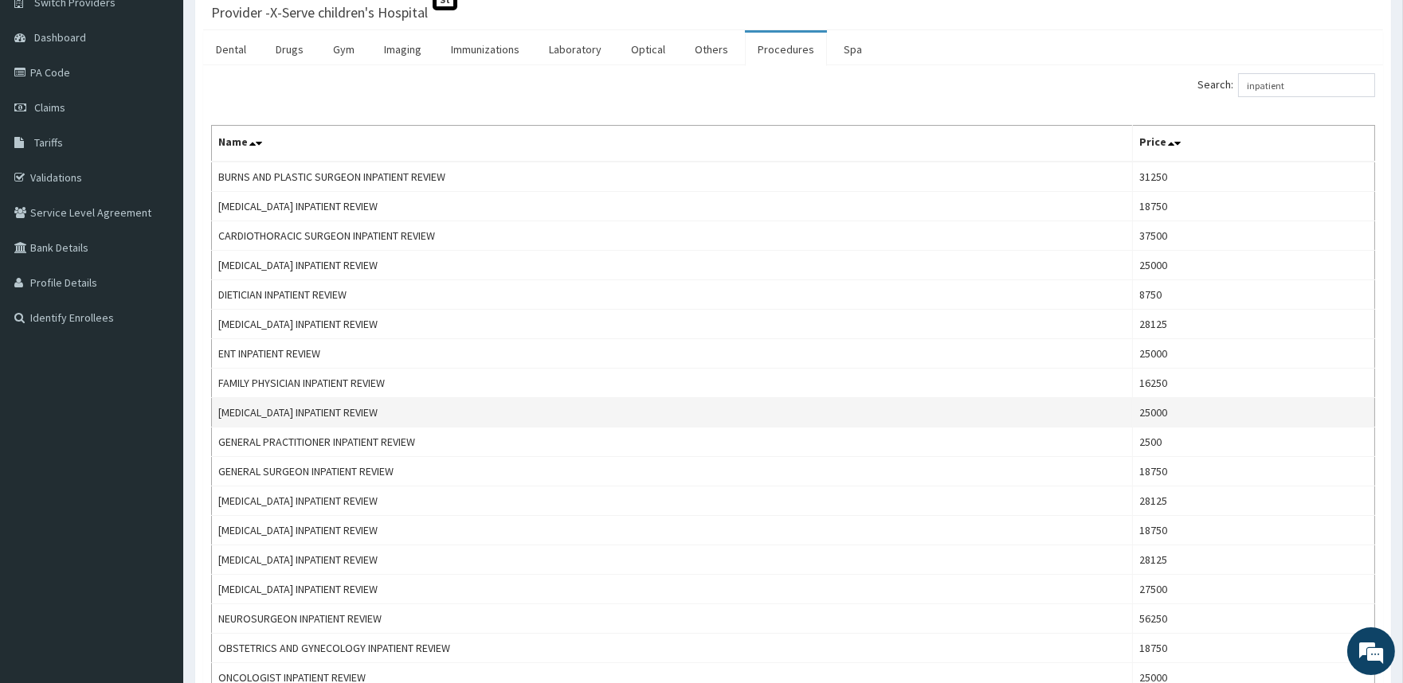
scroll to position [177, 0]
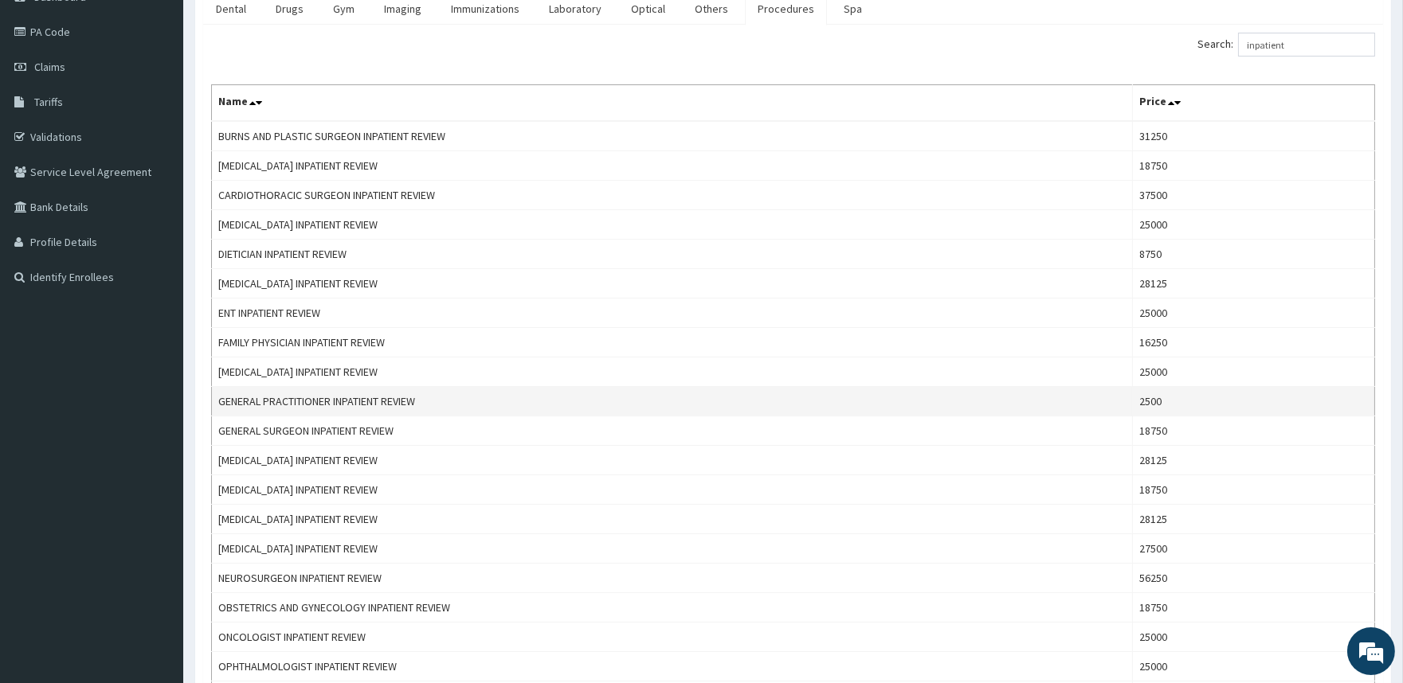
click at [344, 396] on td "GENERAL PRACTITIONER INPATIENT REVIEW" at bounding box center [672, 401] width 921 height 29
click at [300, 407] on td "GENERAL PRACTITIONER INPATIENT REVIEW" at bounding box center [672, 401] width 921 height 29
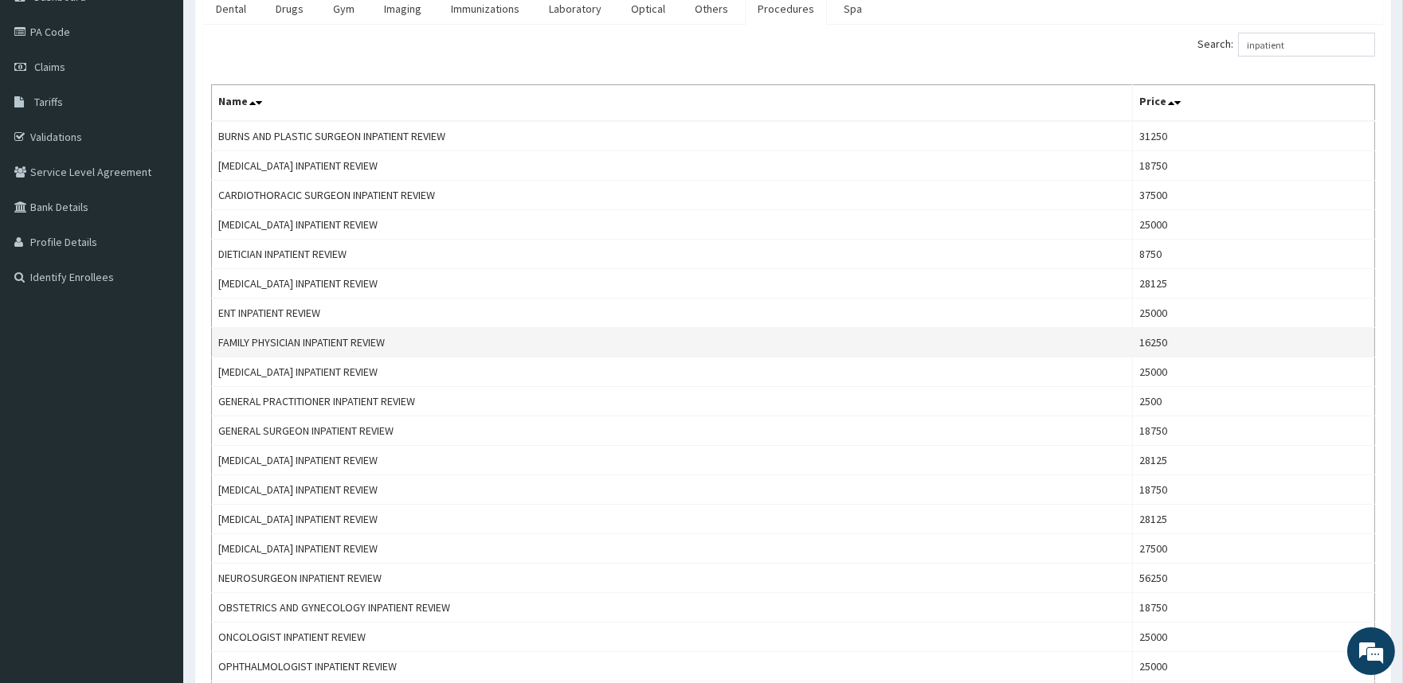
click at [315, 348] on td "FAMILY PHYSICIAN INPATIENT REVIEW" at bounding box center [672, 342] width 921 height 29
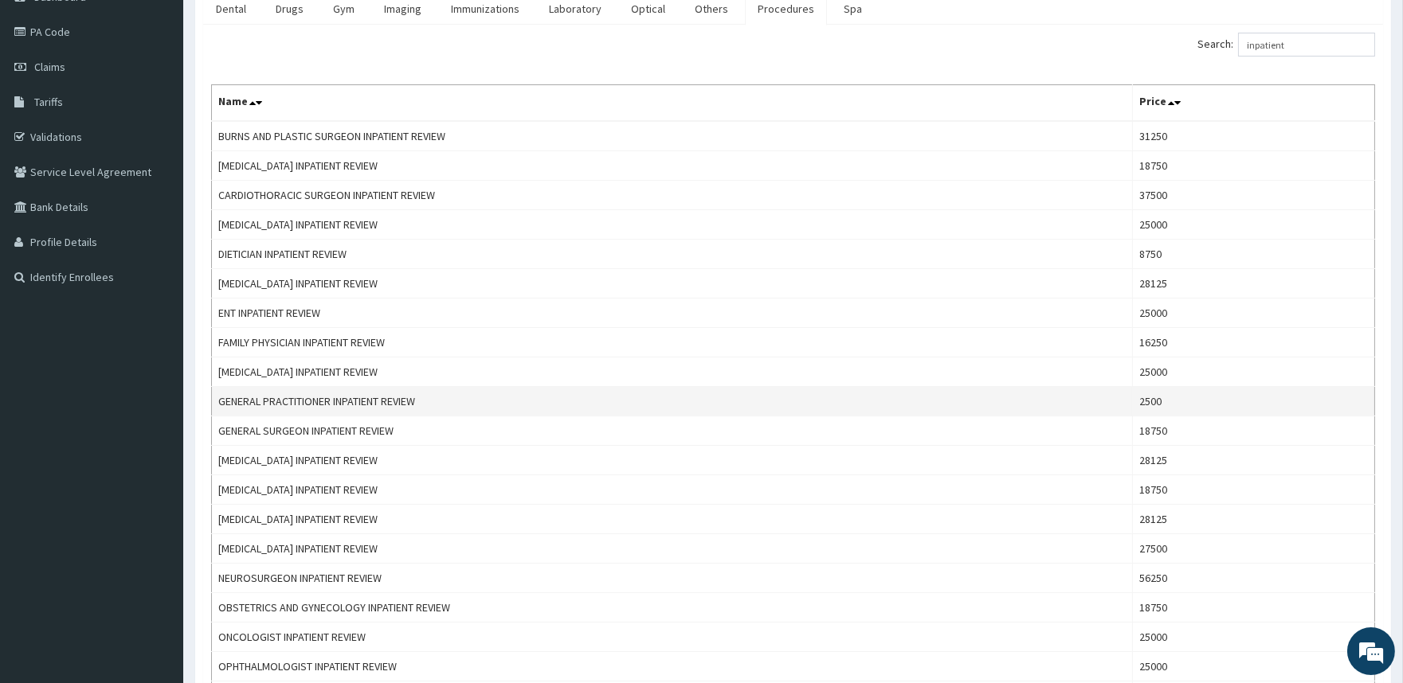
click at [336, 401] on td "GENERAL PRACTITIONER INPATIENT REVIEW" at bounding box center [672, 401] width 921 height 29
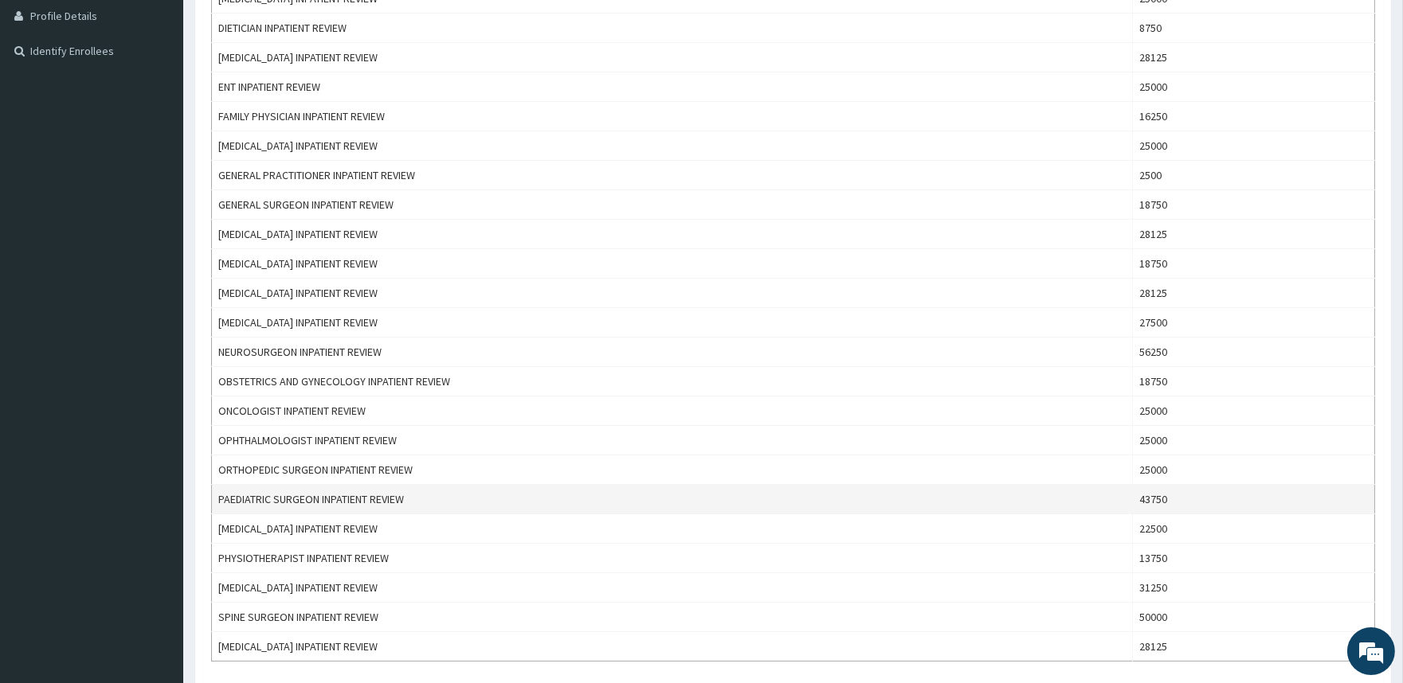
scroll to position [442, 0]
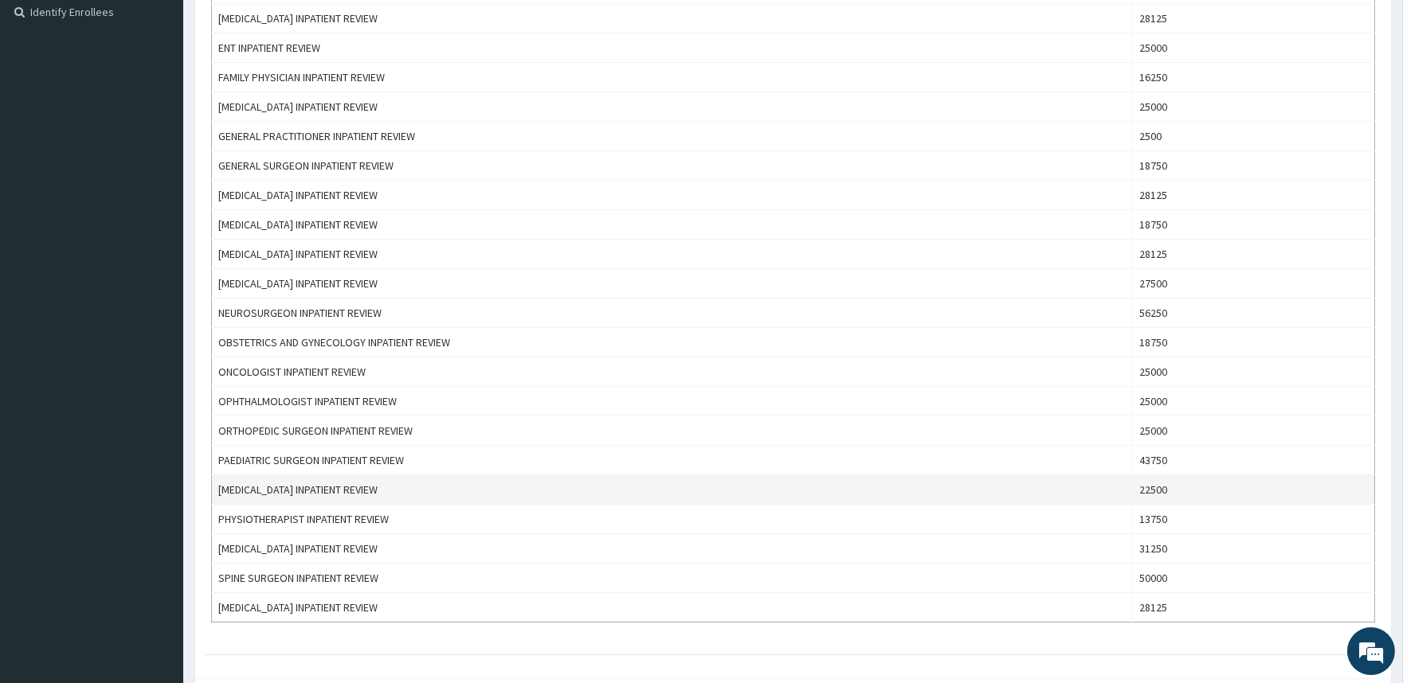
click at [324, 487] on td "PEDIATRICIAN INPATIENT REVIEW" at bounding box center [672, 489] width 921 height 29
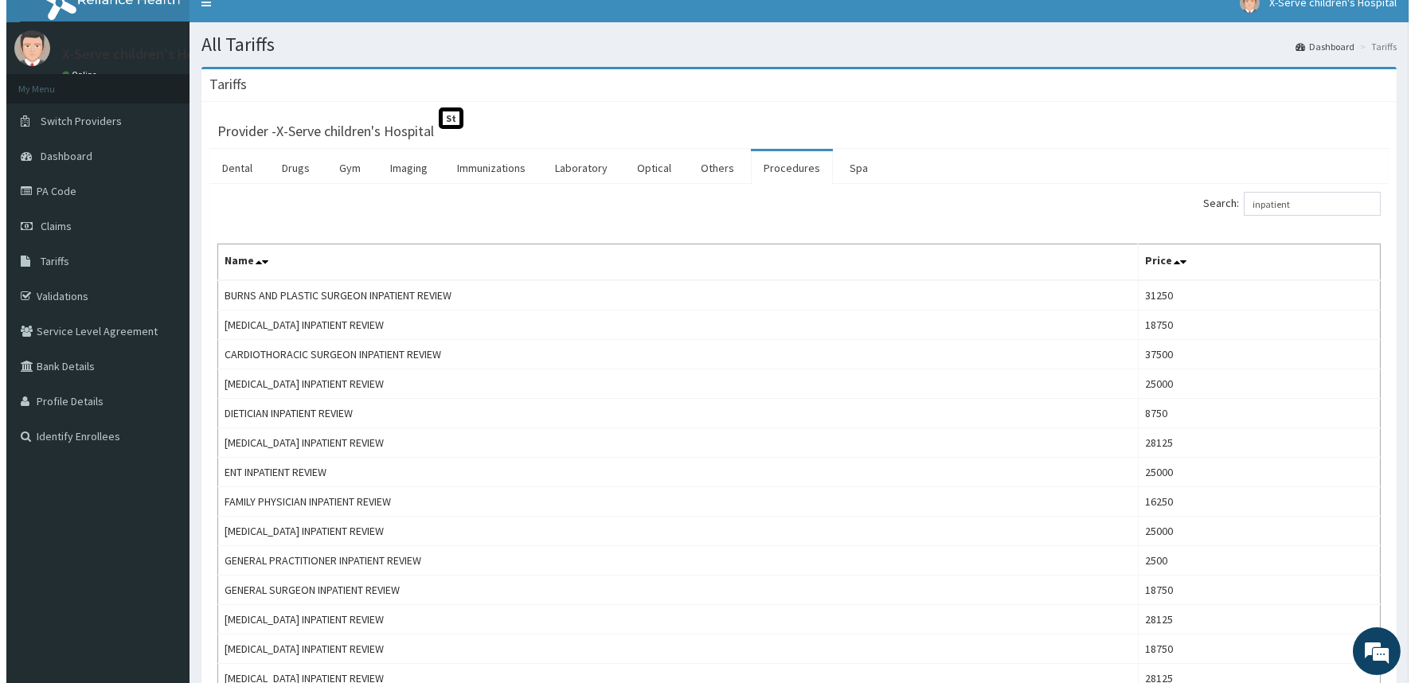
scroll to position [0, 0]
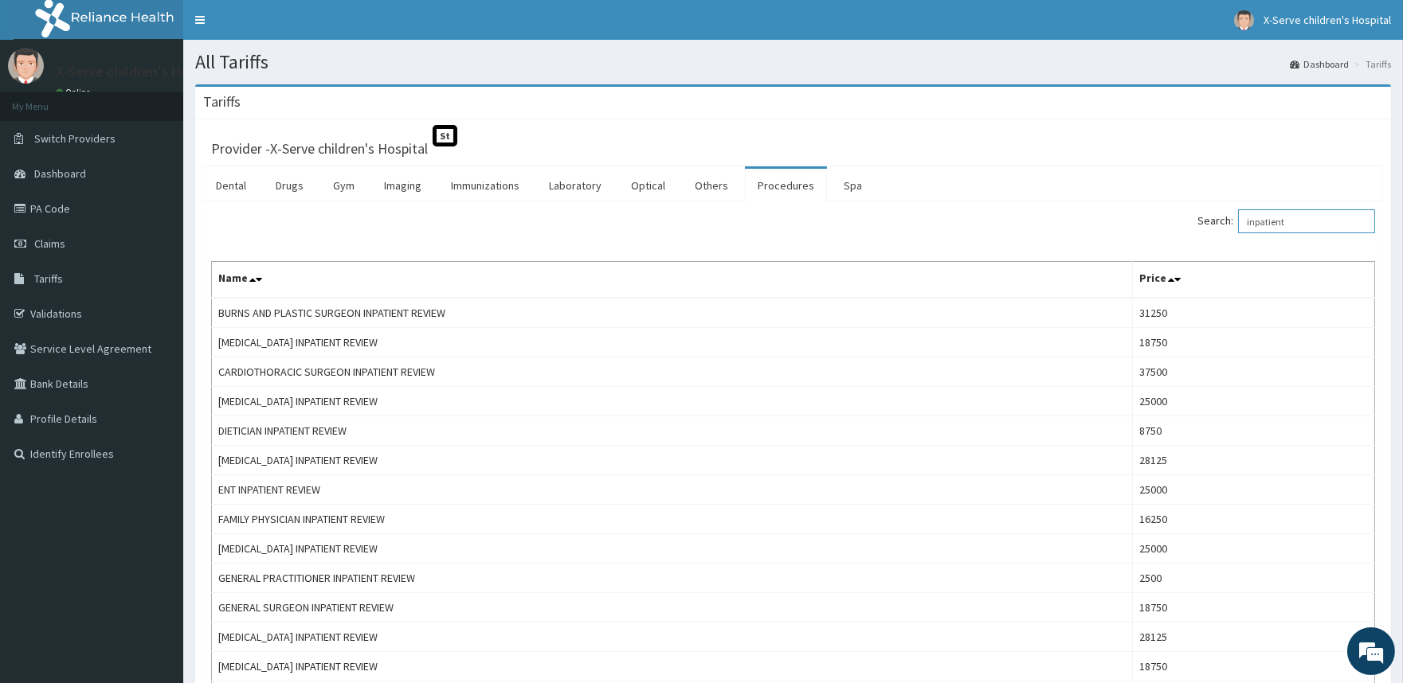
click at [1323, 225] on input "inpatient" at bounding box center [1306, 221] width 137 height 24
type input "i"
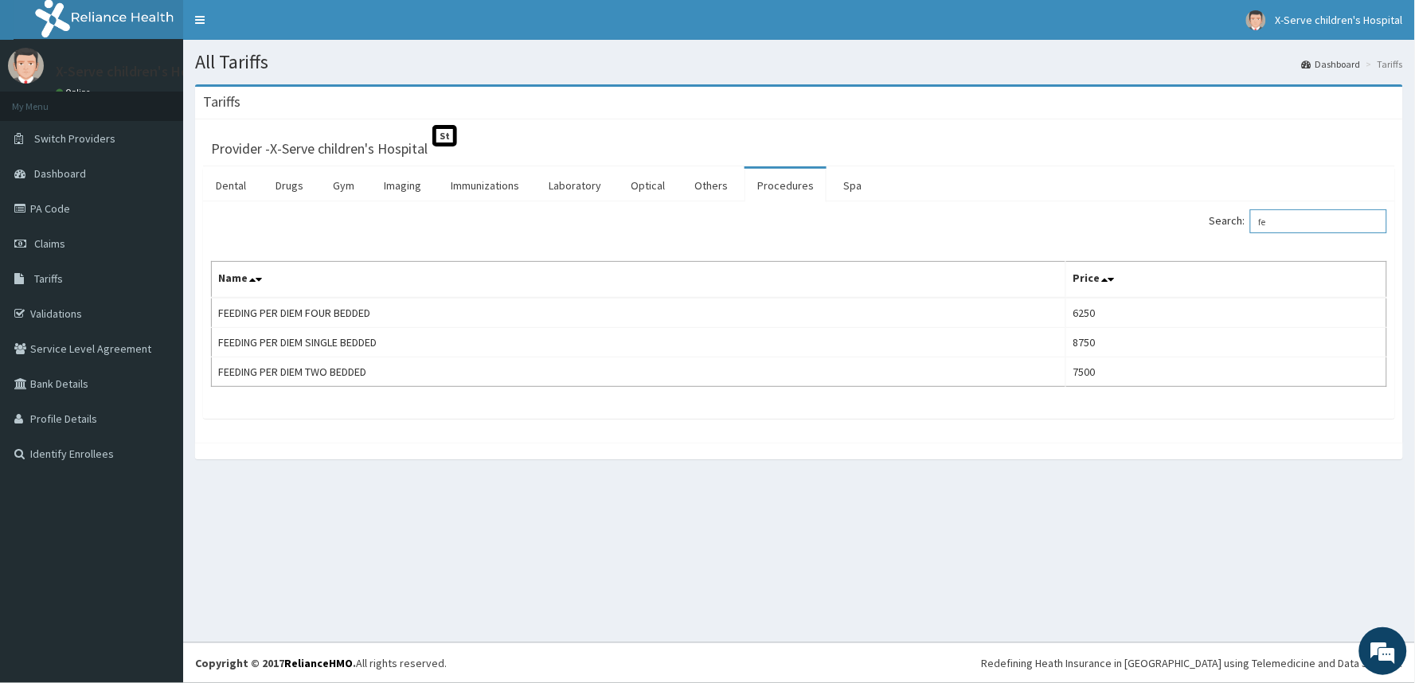
type input "f"
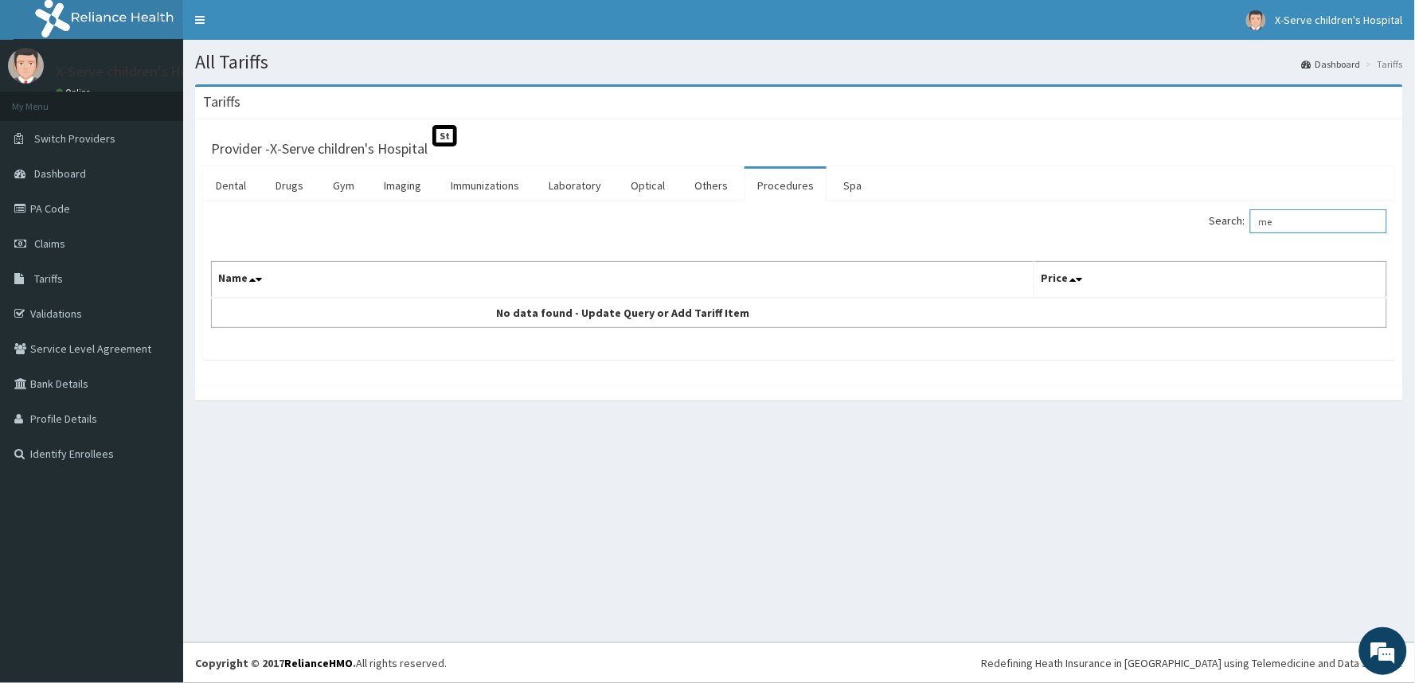
type input "m"
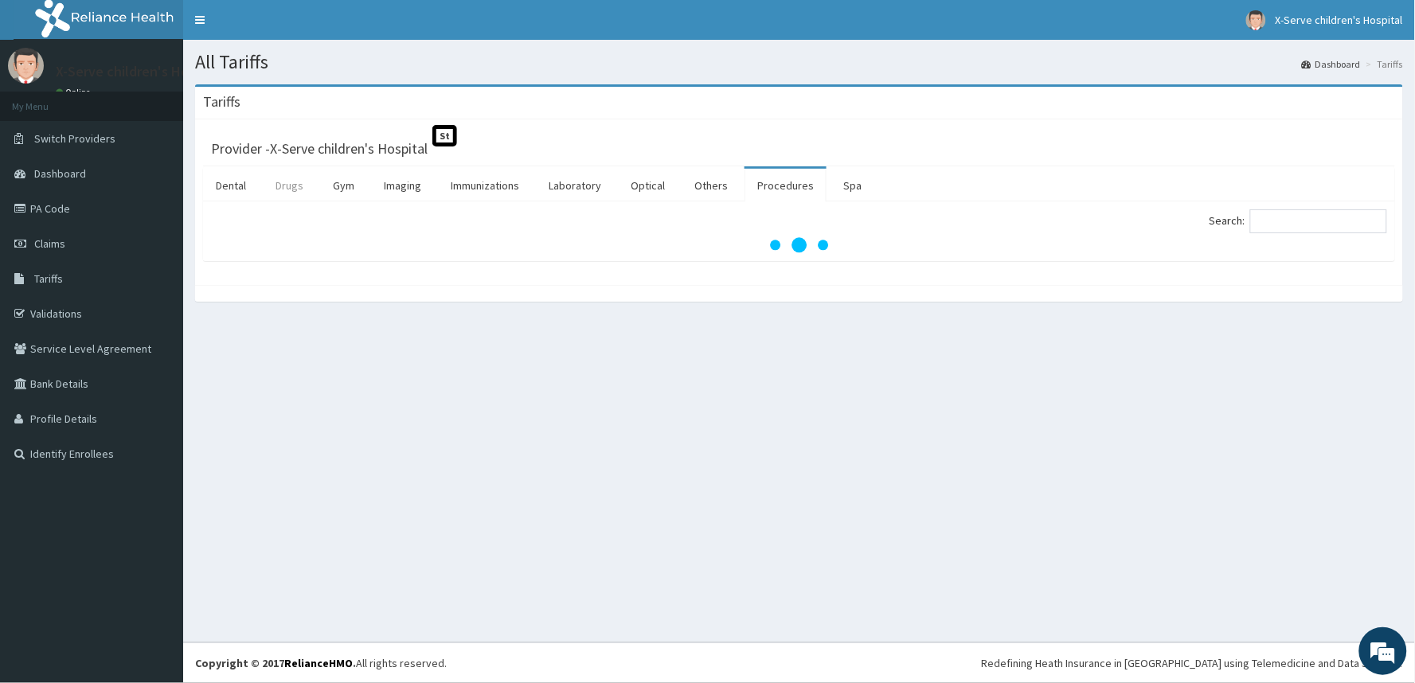
click at [303, 179] on link "Drugs" at bounding box center [289, 185] width 53 height 33
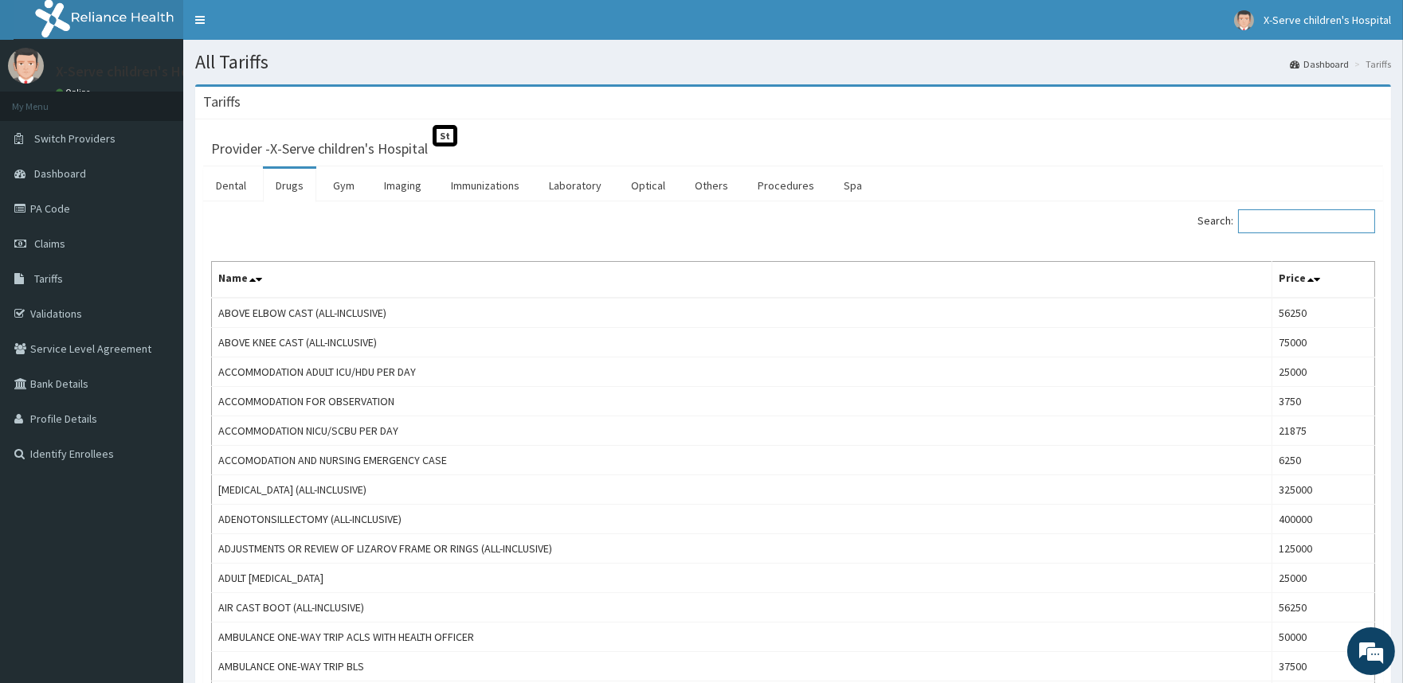
click at [1335, 223] on input "Search:" at bounding box center [1306, 221] width 137 height 24
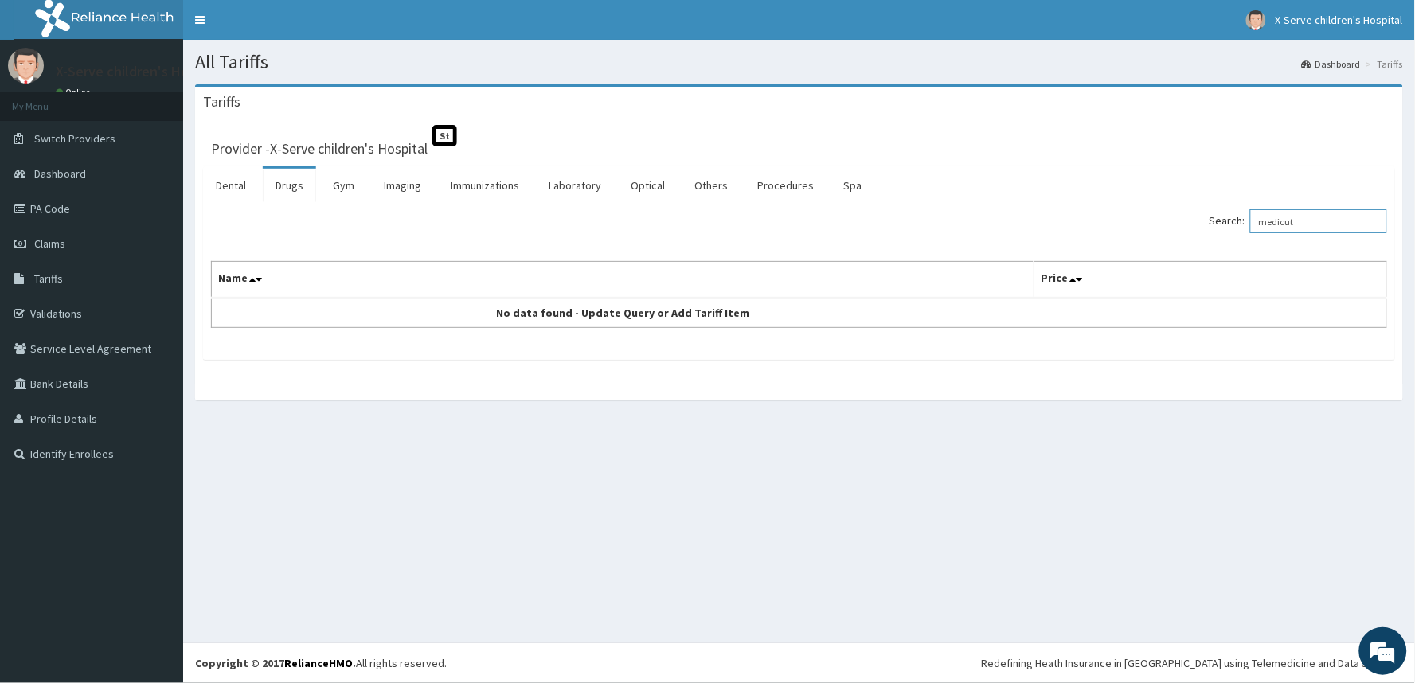
type input "medicut"
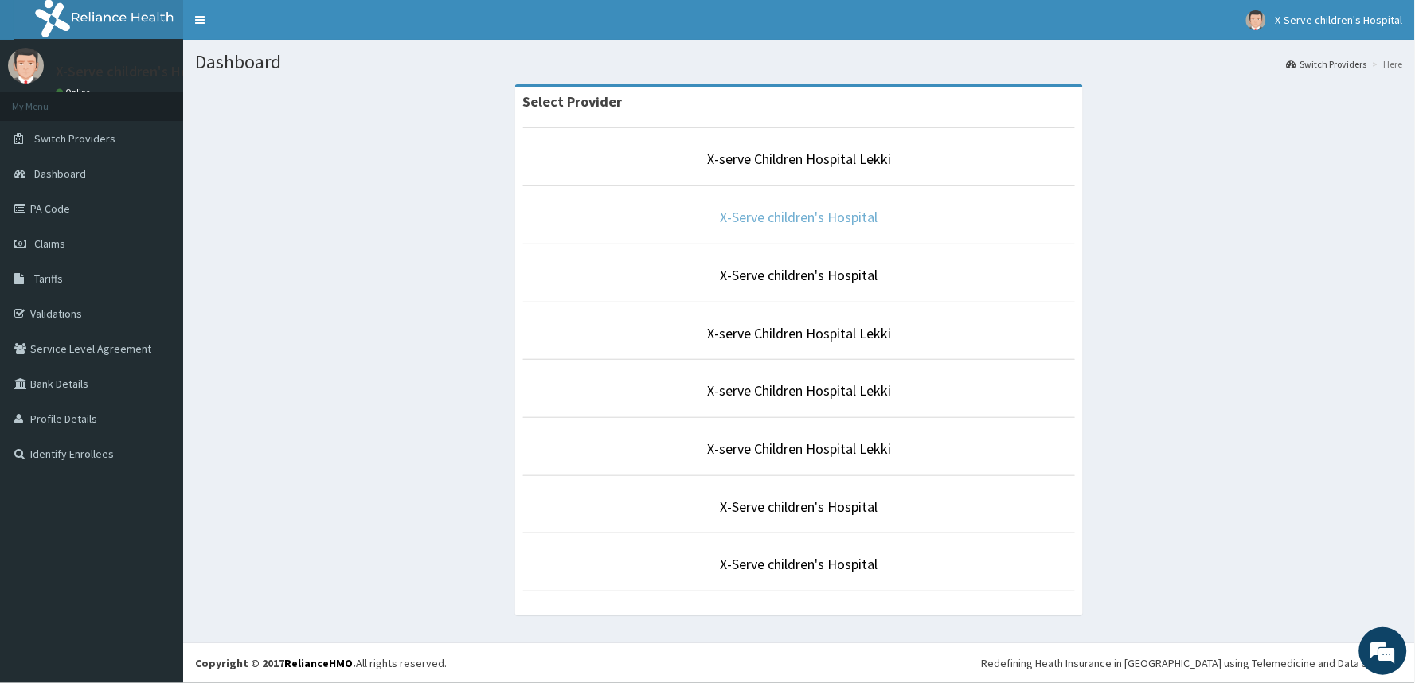
click at [826, 223] on link "X-Serve children's Hospital" at bounding box center [800, 217] width 158 height 18
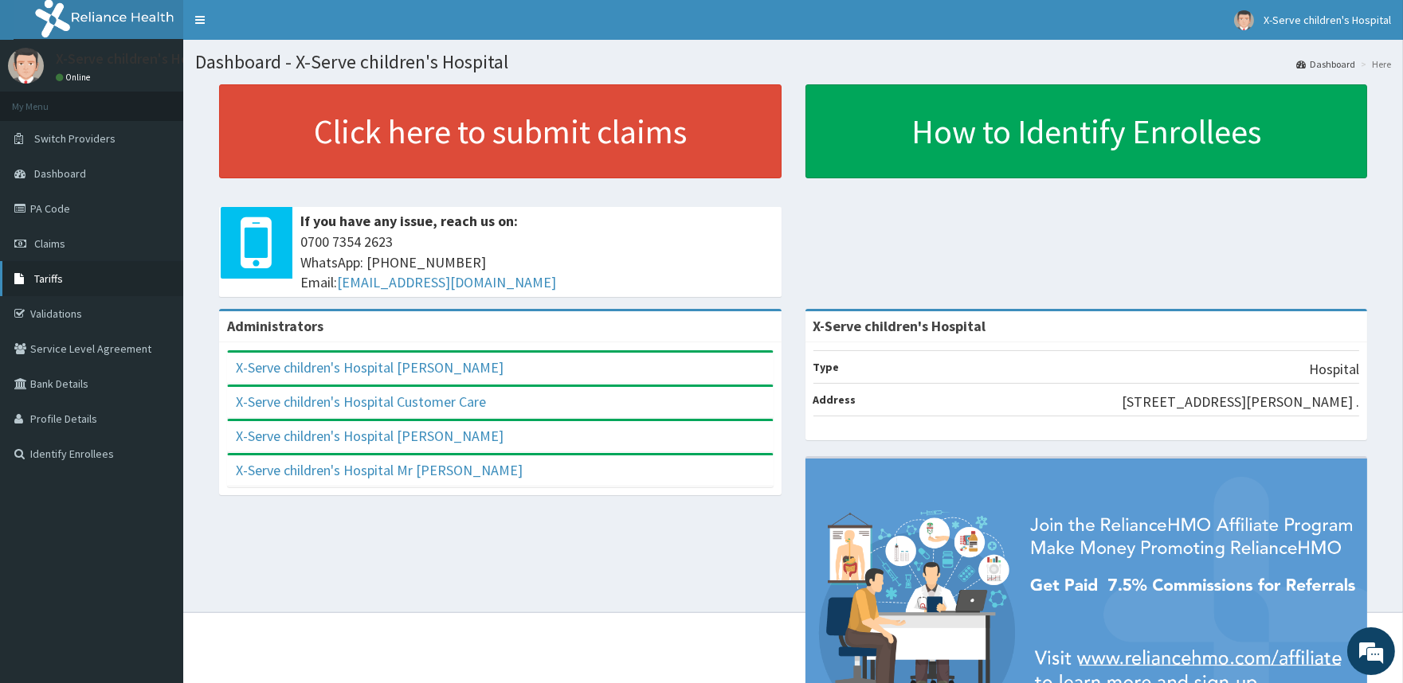
click at [61, 272] on link "Tariffs" at bounding box center [91, 278] width 183 height 35
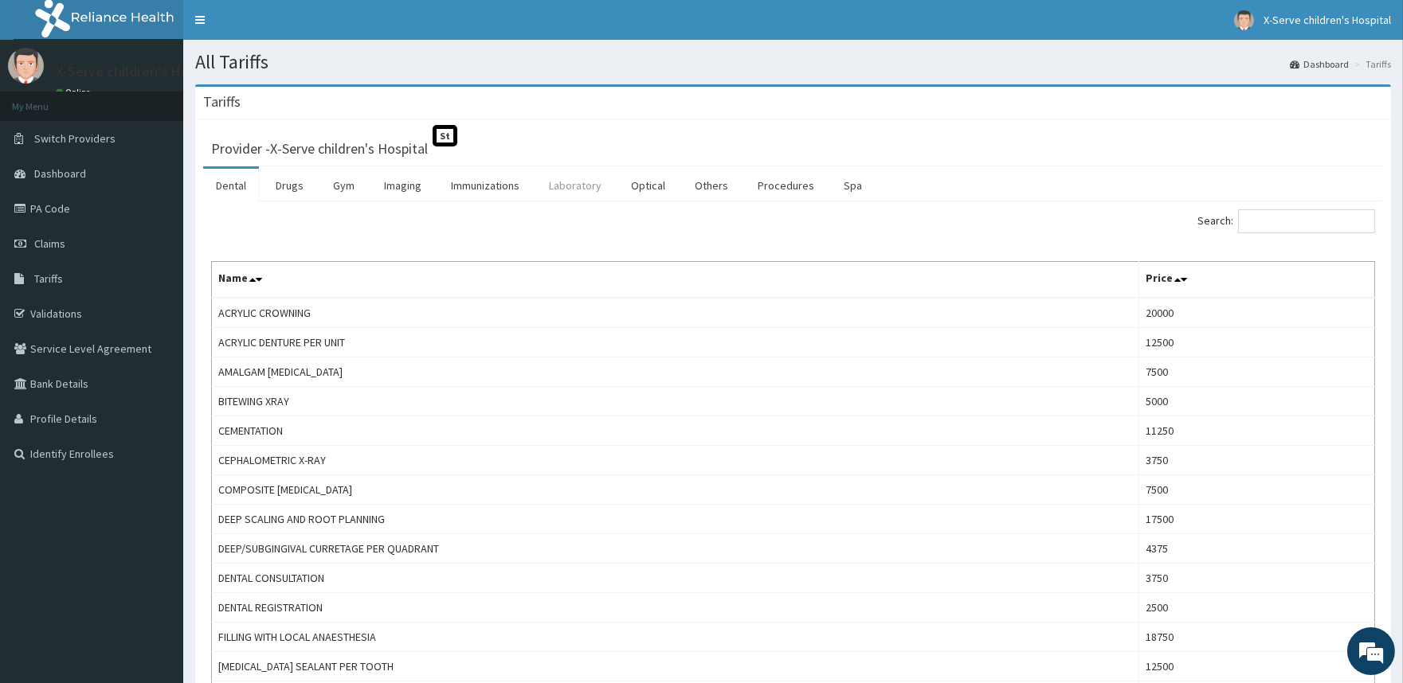
click at [585, 194] on link "Laboratory" at bounding box center [575, 185] width 78 height 33
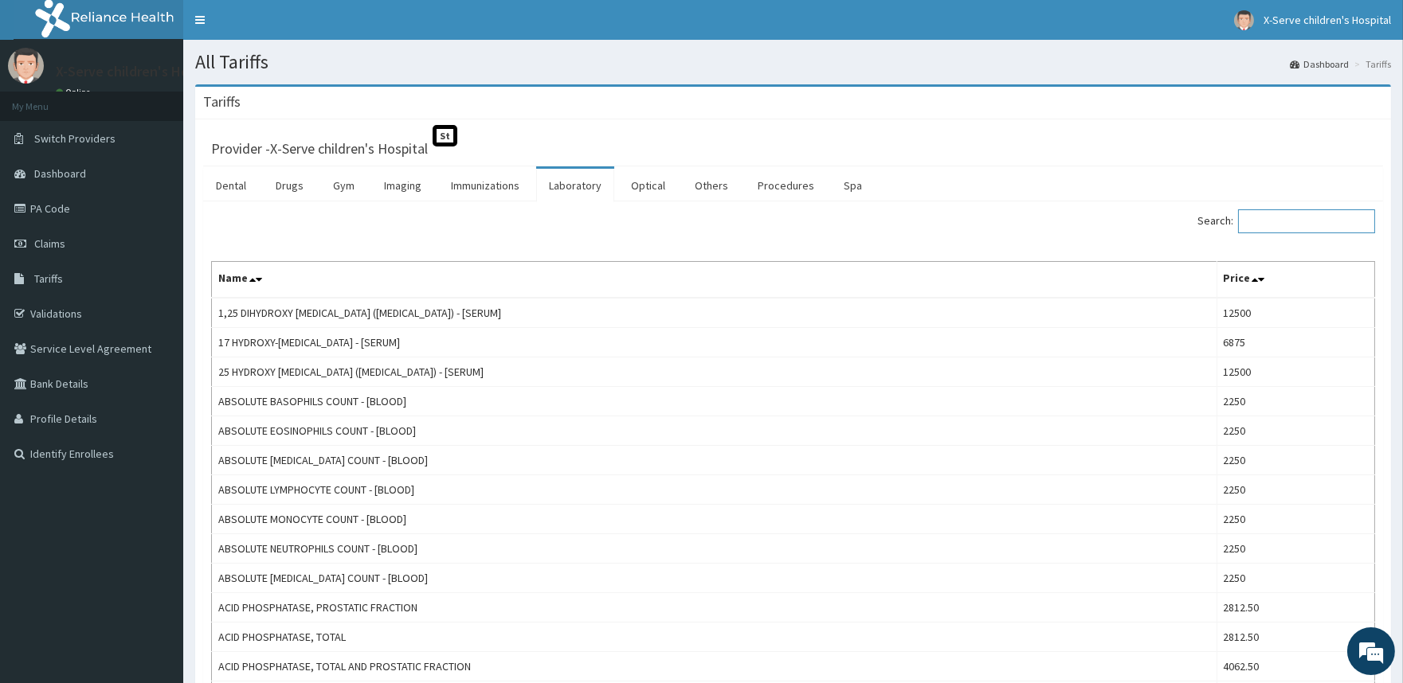
click at [1335, 229] on input "Search:" at bounding box center [1306, 221] width 137 height 24
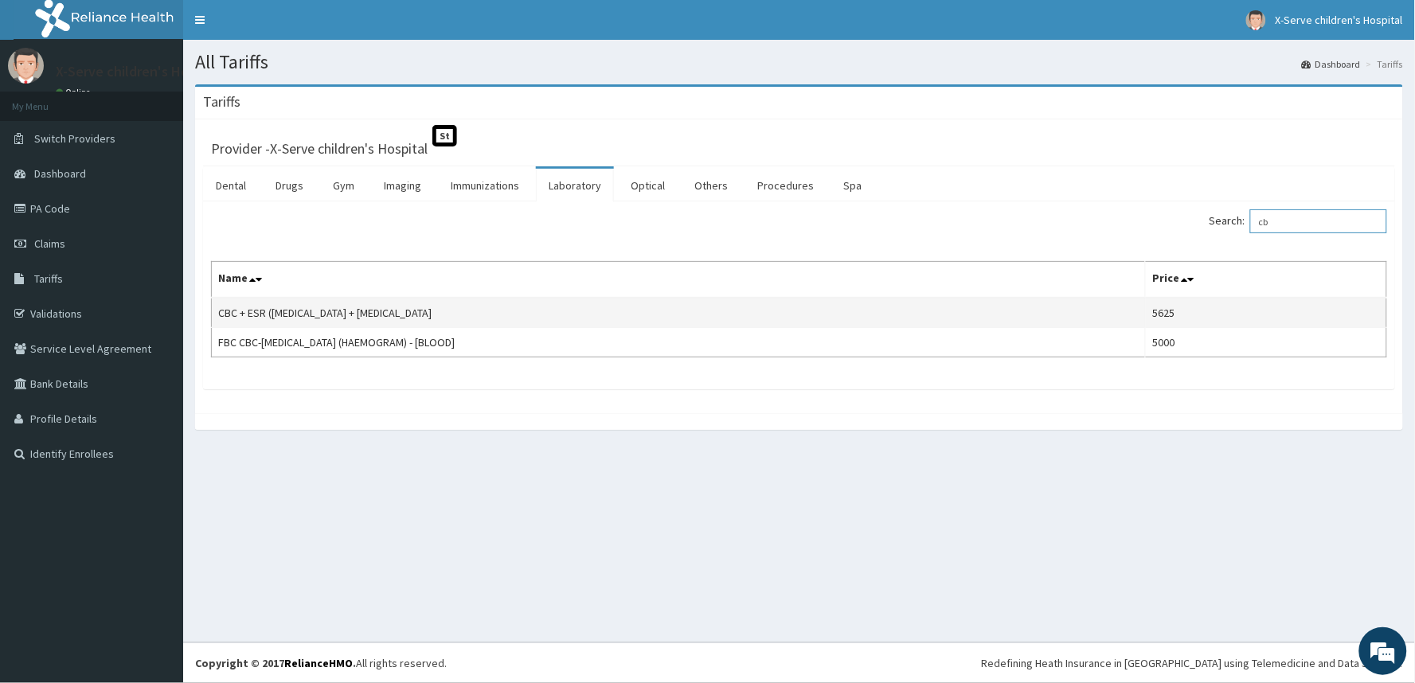
type input "c"
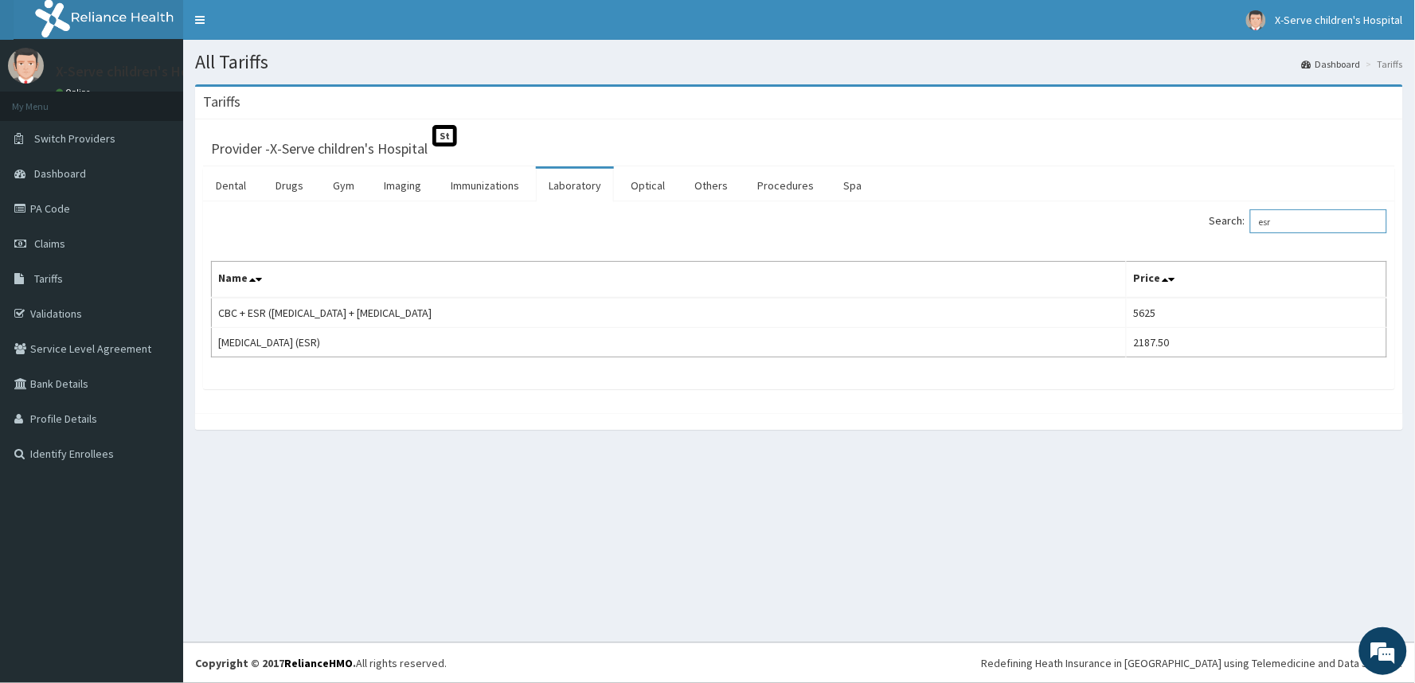
type input "esr"
click at [285, 184] on link "Drugs" at bounding box center [289, 185] width 53 height 33
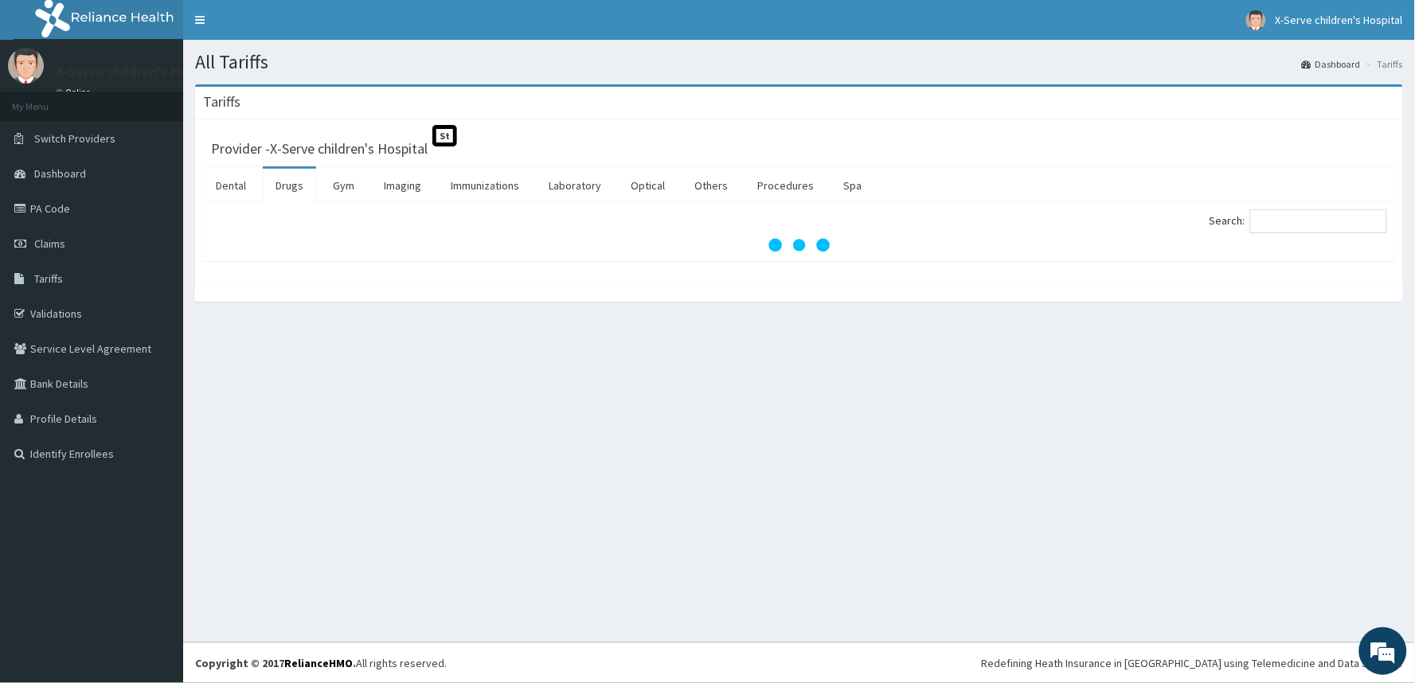
click at [1310, 209] on div "Search:" at bounding box center [799, 232] width 1192 height 60
click at [1306, 228] on input "Search:" at bounding box center [1318, 221] width 137 height 24
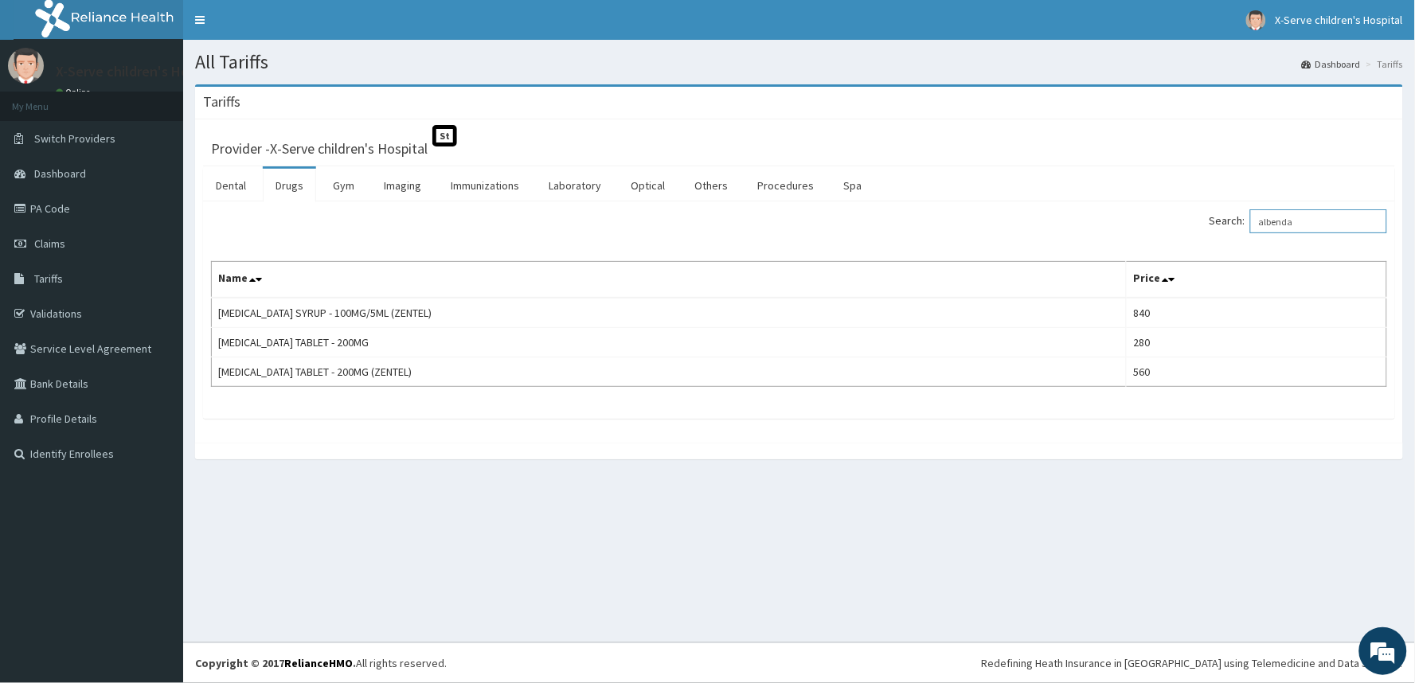
type input "albenda"
